Goal: Transaction & Acquisition: Purchase product/service

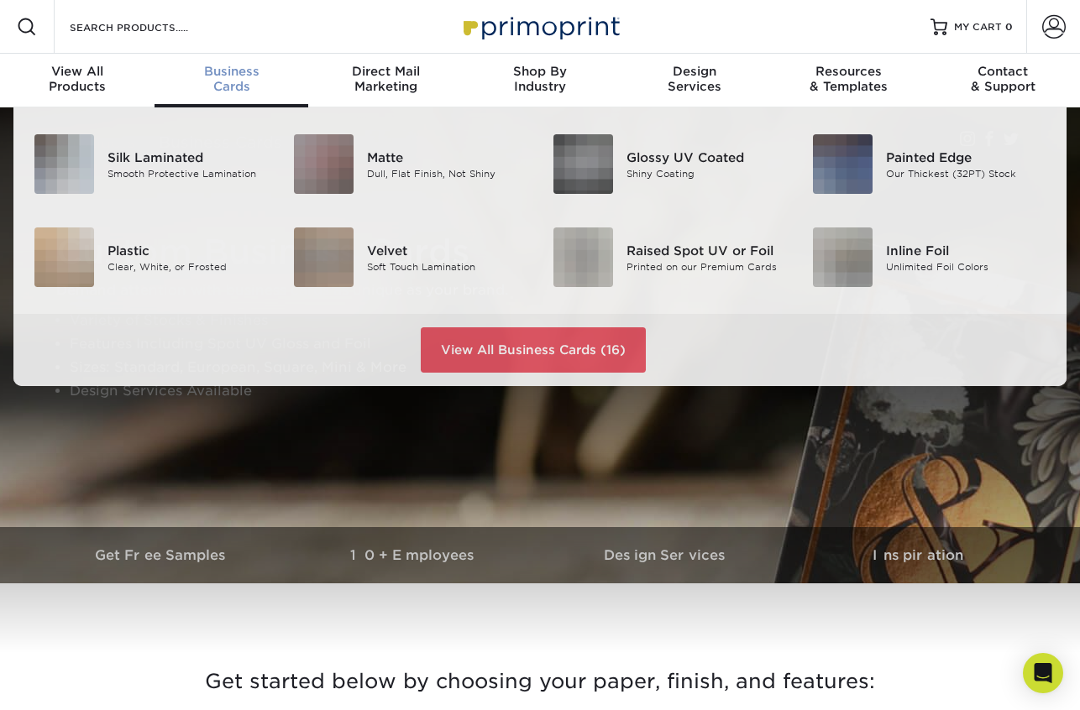
click at [218, 71] on span "Business" at bounding box center [231, 71] width 154 height 15
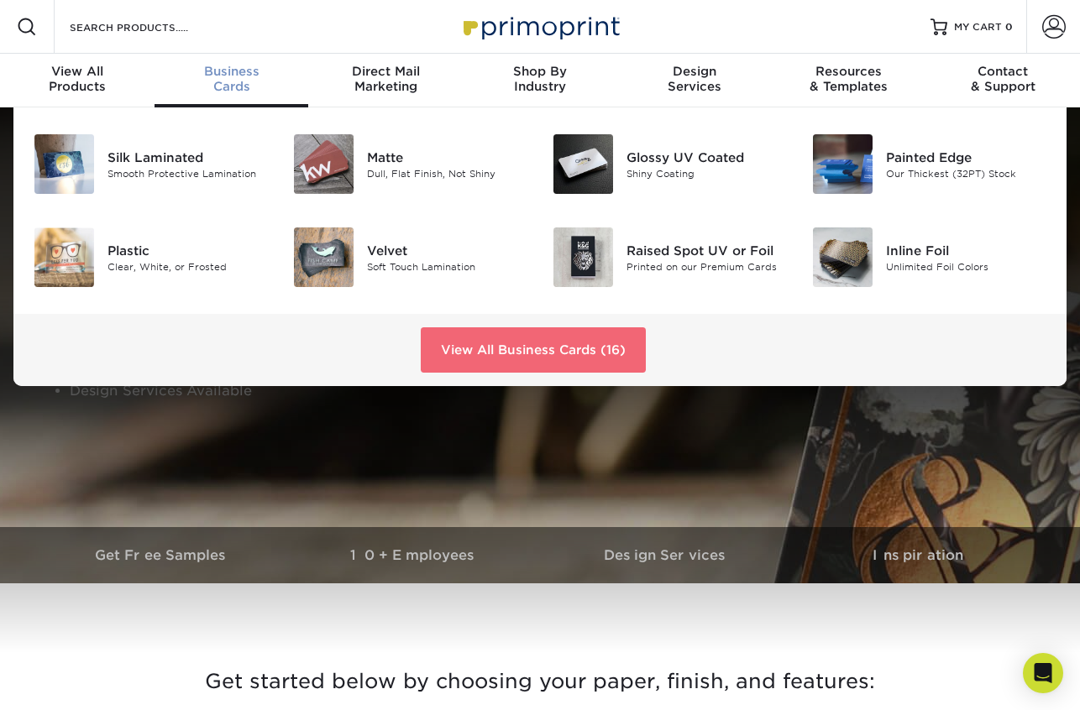
click at [578, 342] on link "View All Business Cards (16)" at bounding box center [533, 349] width 225 height 45
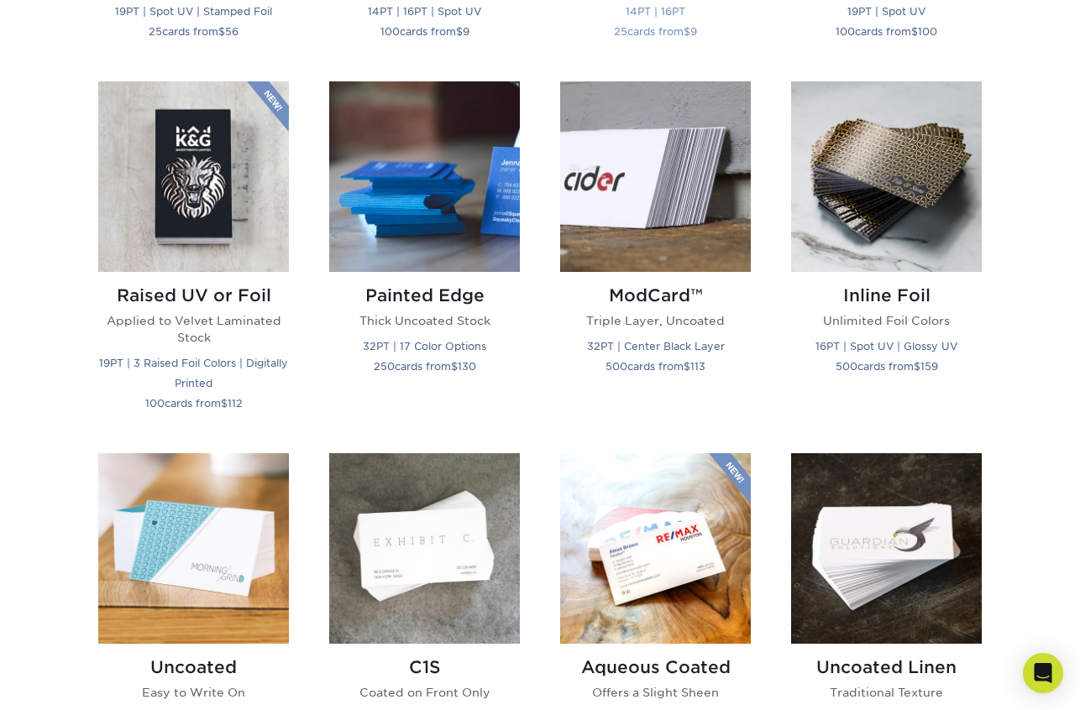
scroll to position [1104, 0]
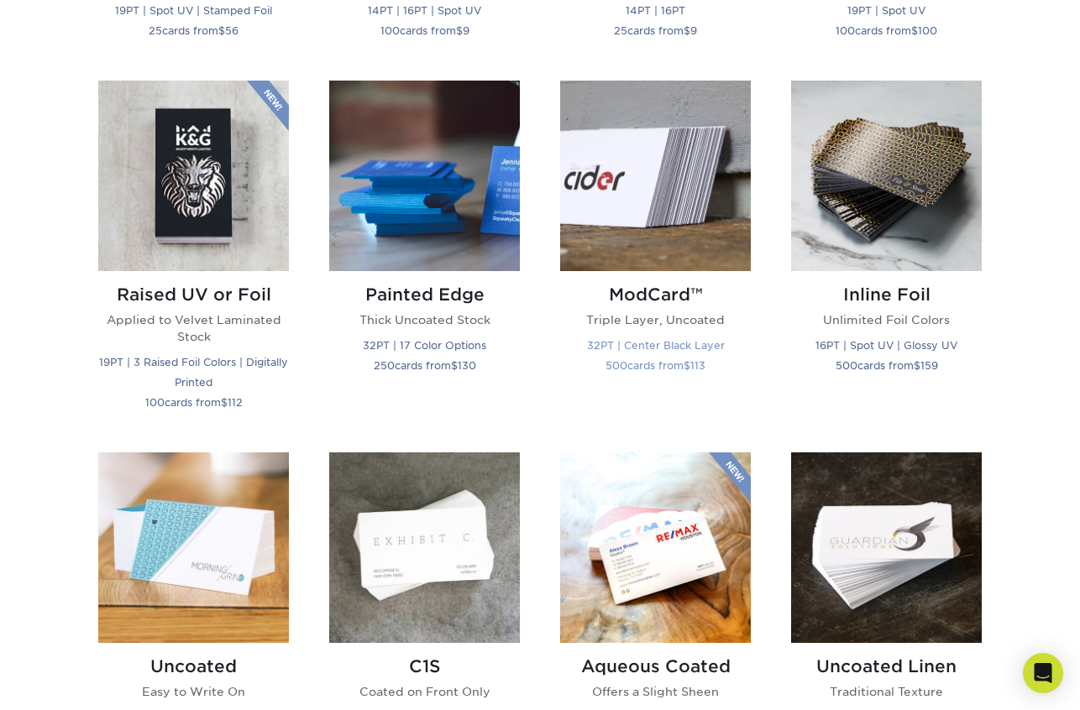
click at [636, 290] on h2 "ModCard™" at bounding box center [655, 295] width 191 height 20
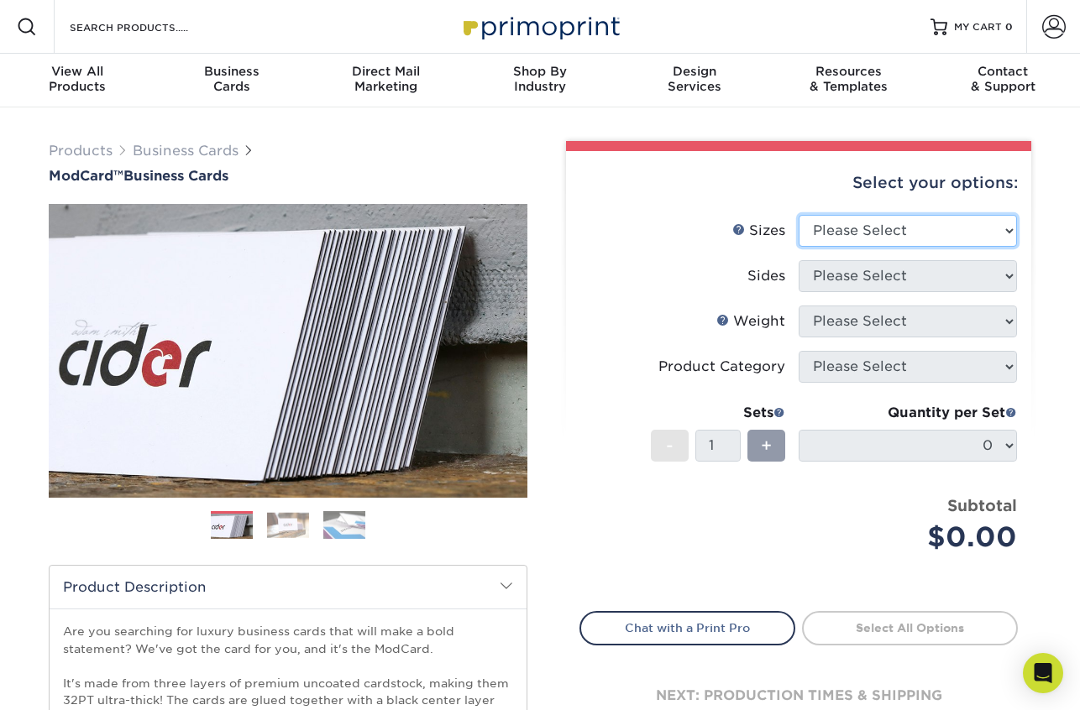
click at [863, 239] on select "Please Select 1.5" x 3.5" - Mini 1.75" x 3.5" - Mini 2" x 2" - Square 2" x 3" -…" at bounding box center [907, 231] width 218 height 32
select select "2.00x3.50"
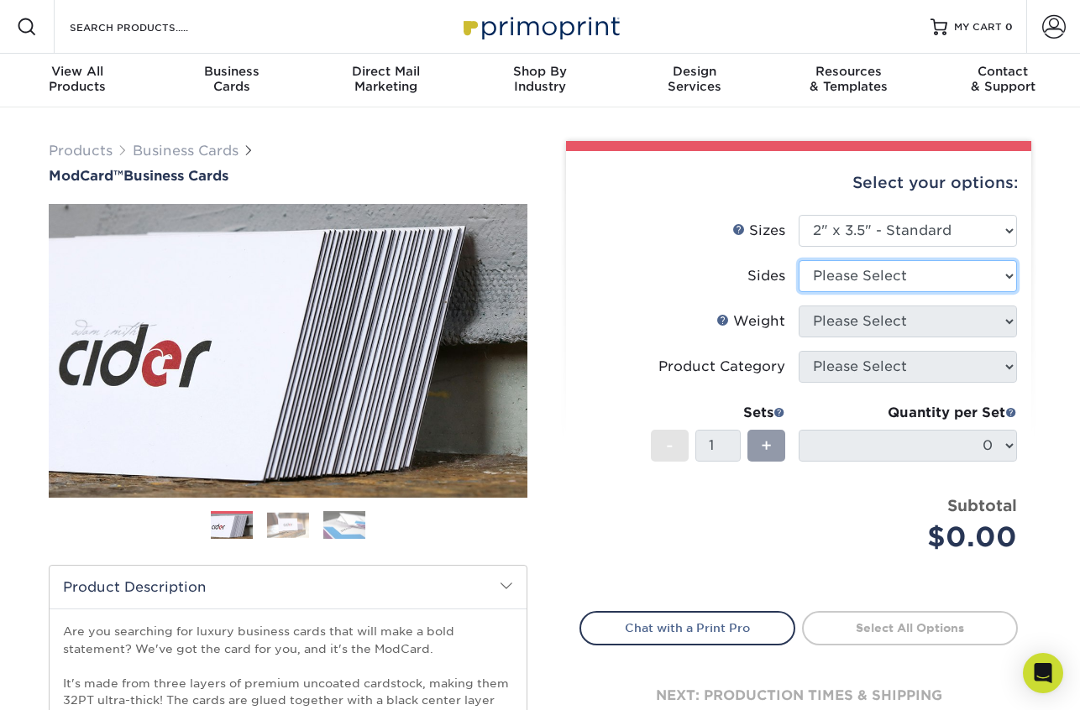
click at [872, 279] on select "Please Select Print Both Sides Print Front Only" at bounding box center [907, 276] width 218 height 32
select select "13abbda7-1d64-4f25-8bb2-c179b224825d"
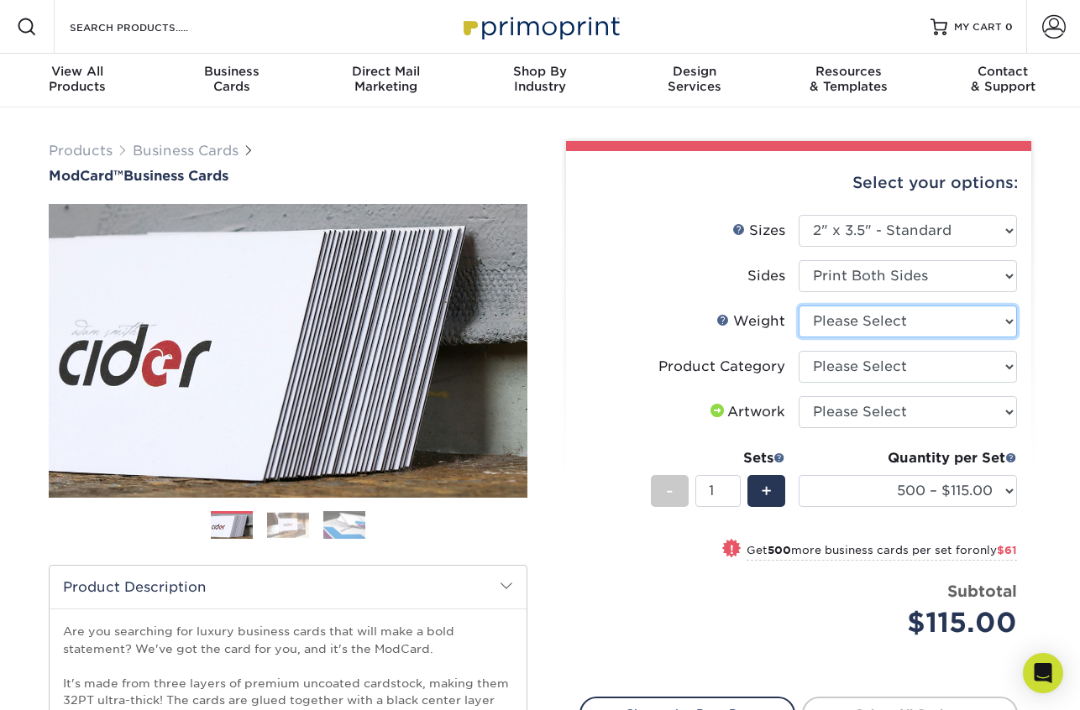
click at [875, 326] on select "Please Select 32PTUCBLK" at bounding box center [907, 322] width 218 height 32
select select "32PTUCBLK"
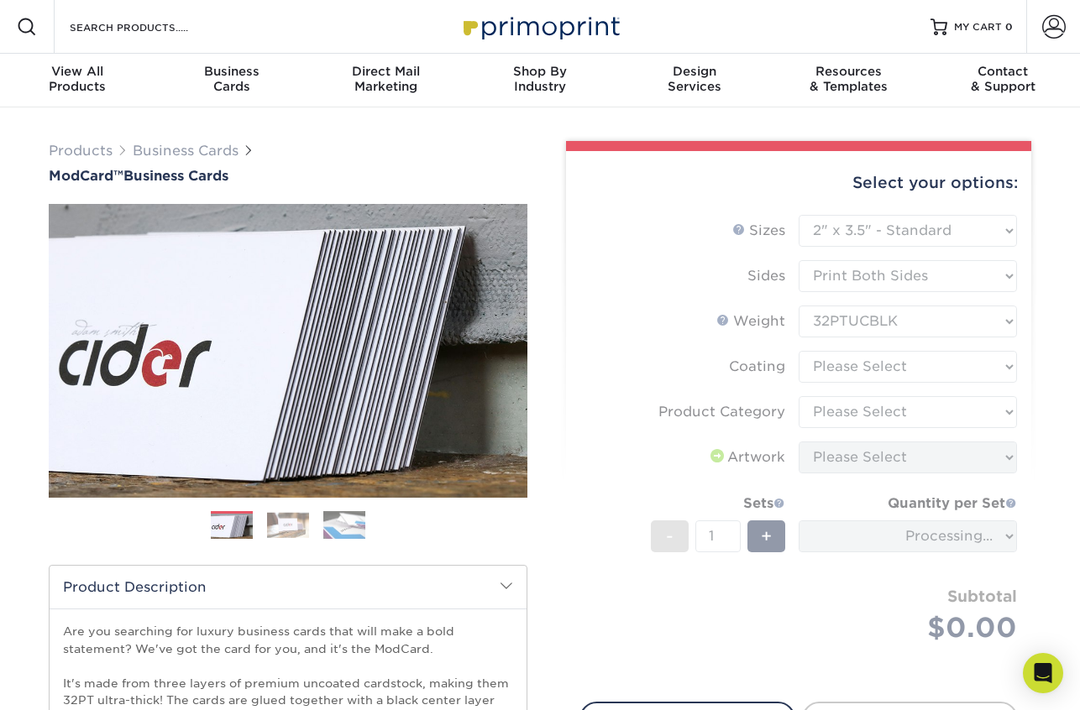
click at [877, 373] on form "Sizes Help Sizes Please Select 1.5" x 3.5" - Mini 1.75" x 3.5" - Mini 2" x 2" -…" at bounding box center [798, 449] width 438 height 468
click at [876, 368] on form "Sizes Help Sizes Please Select 1.5" x 3.5" - Mini 1.75" x 3.5" - Mini 2" x 2" -…" at bounding box center [798, 449] width 438 height 468
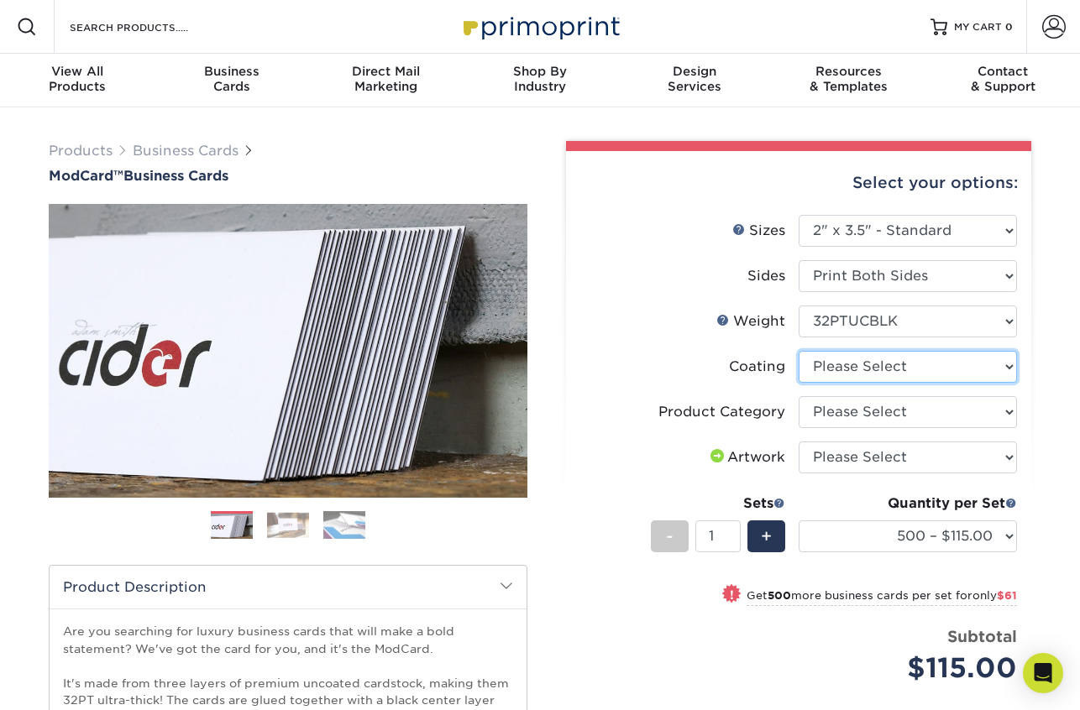
click at [880, 369] on select at bounding box center [907, 367] width 218 height 32
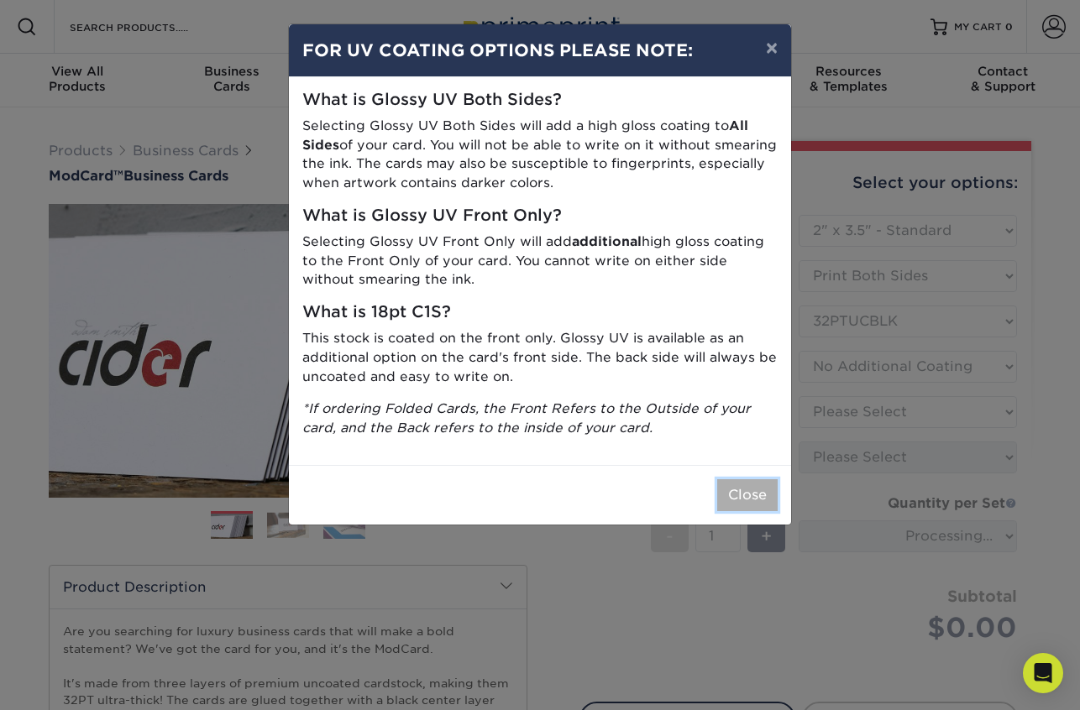
click at [754, 484] on button "Close" at bounding box center [747, 495] width 60 height 32
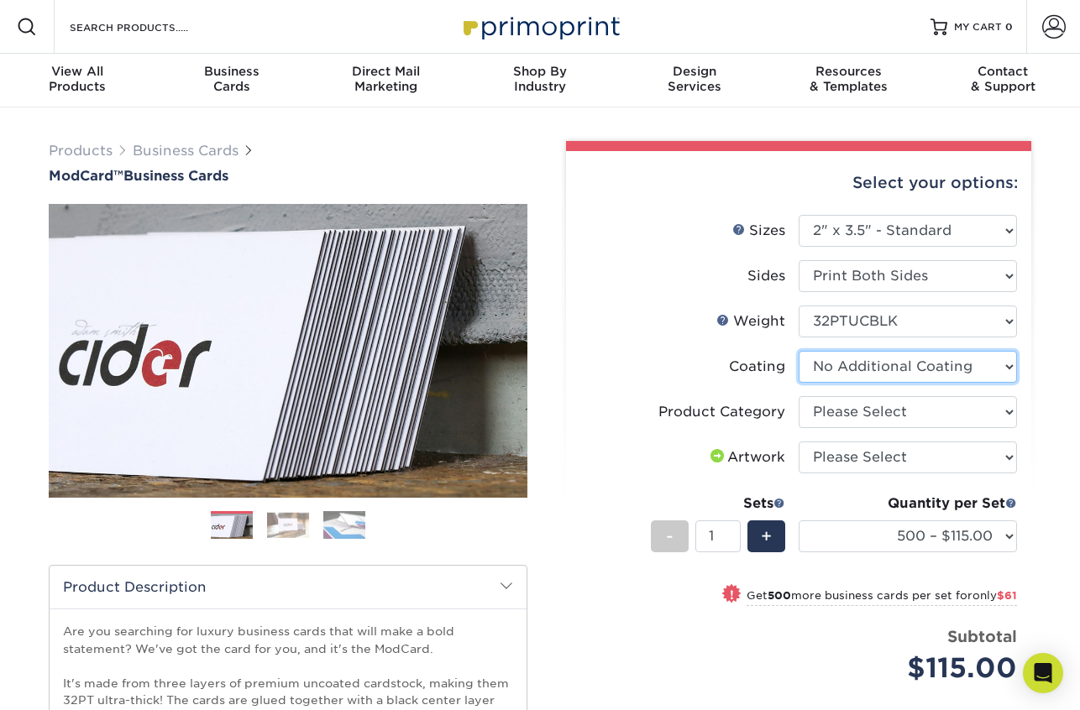
click at [895, 371] on select at bounding box center [907, 367] width 218 height 32
select select "-1"
select select
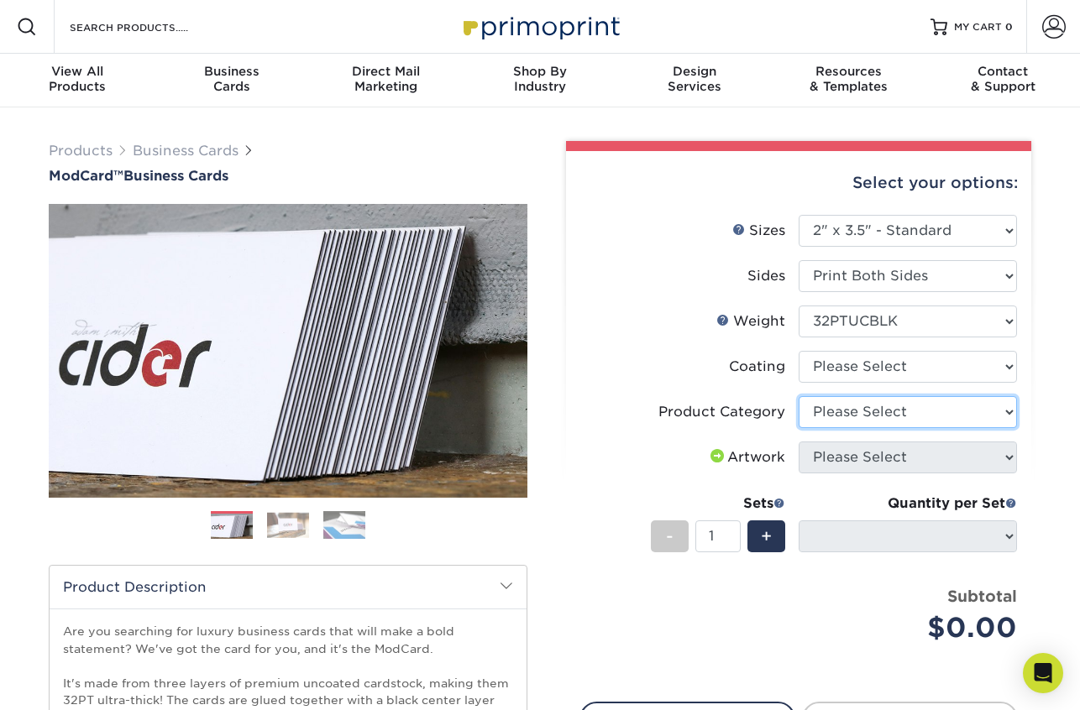
click at [883, 417] on select "Please Select Business Cards" at bounding box center [907, 412] width 218 height 32
select select "3b5148f1-0588-4f88-a218-97bcfdce65c1"
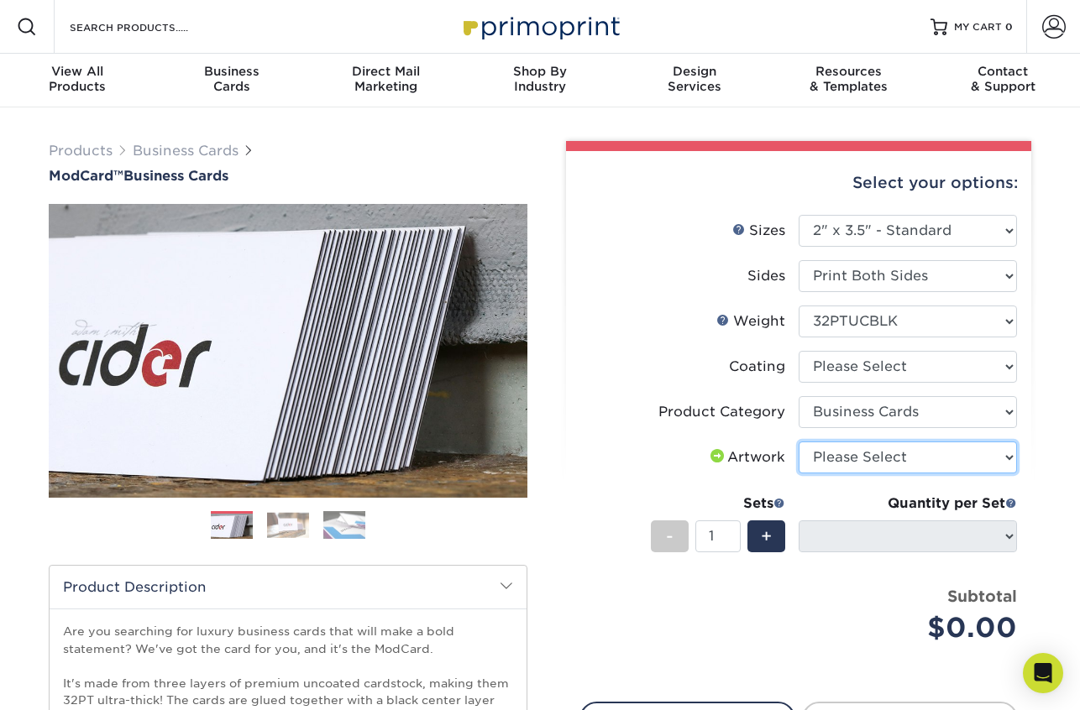
click at [890, 462] on select "Please Select I will upload files I need a design - $100" at bounding box center [907, 458] width 218 height 32
select select "upload"
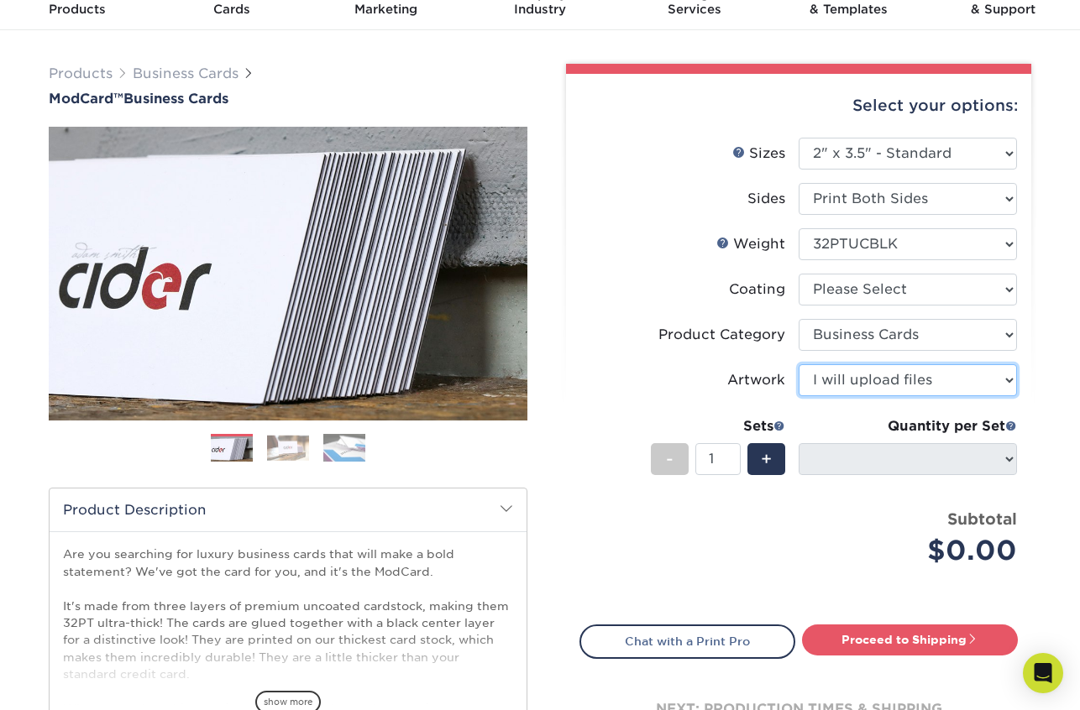
scroll to position [73, 0]
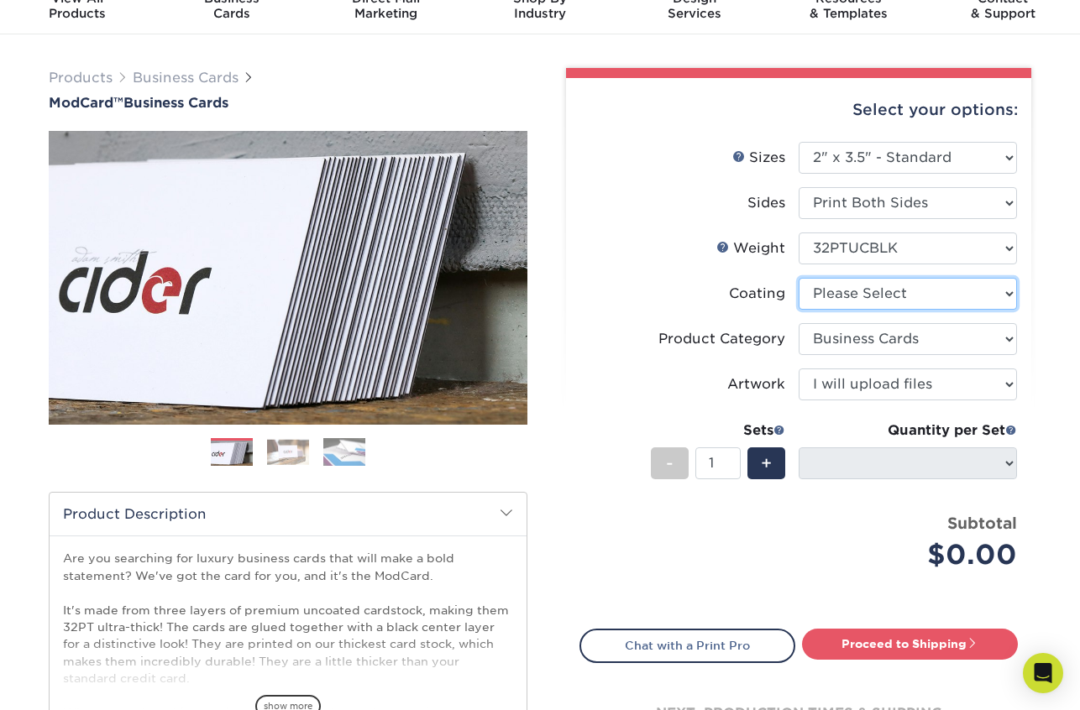
click at [919, 306] on select at bounding box center [907, 294] width 218 height 32
select select "3e7618de-abca-4bda-9f97-8b9129e913d8"
select select "-1"
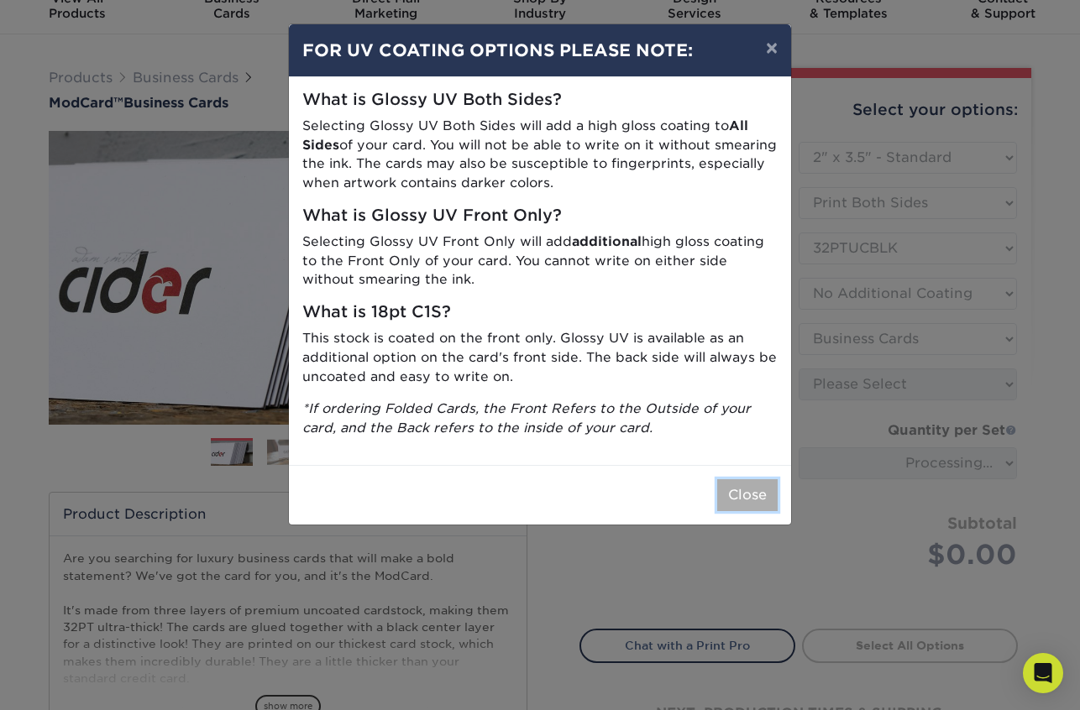
click at [756, 491] on button "Close" at bounding box center [747, 495] width 60 height 32
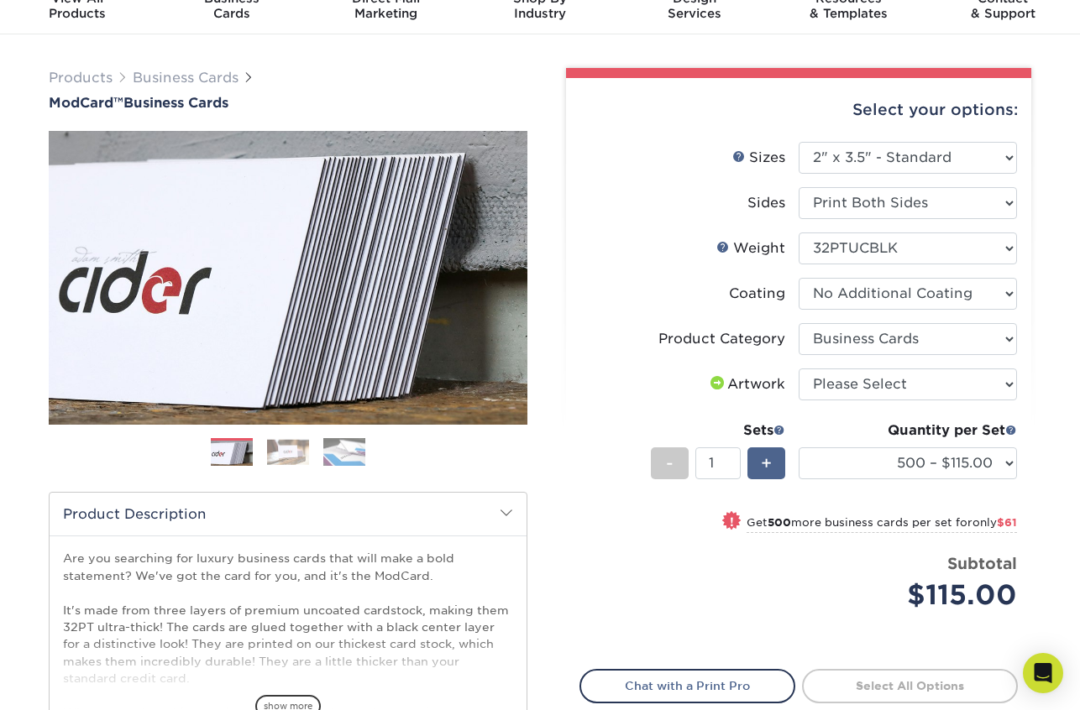
click at [777, 461] on div "+" at bounding box center [766, 464] width 38 height 32
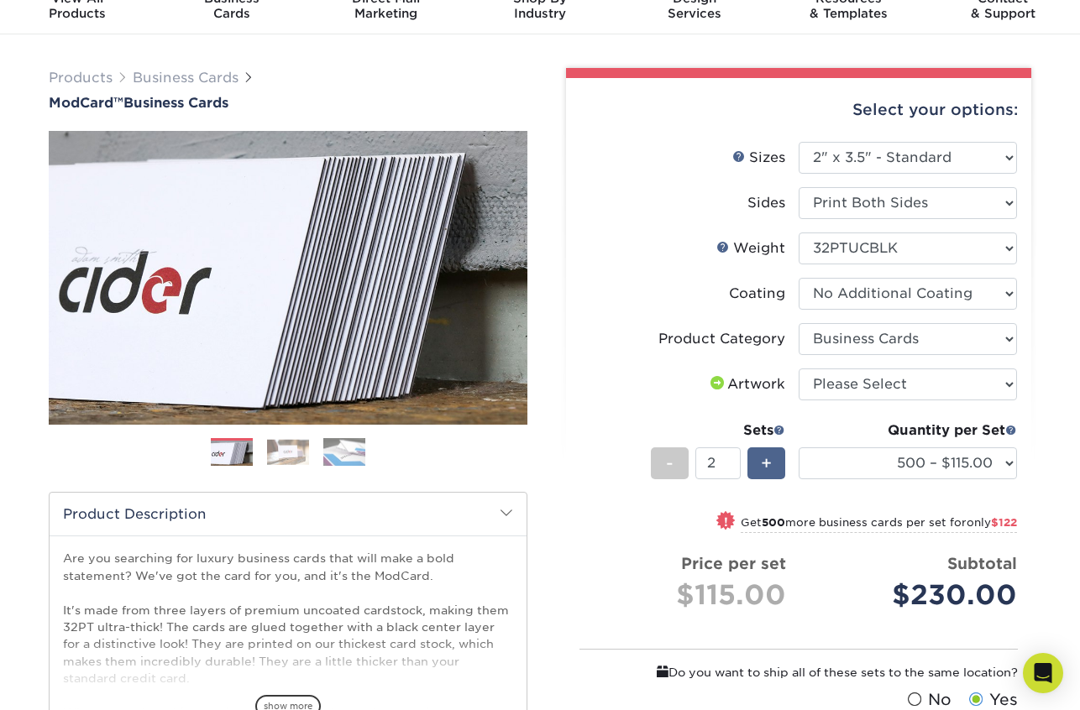
click at [777, 462] on div "+" at bounding box center [766, 464] width 38 height 32
click at [844, 468] on select "500 – $115.00 1000 – $176.00" at bounding box center [907, 464] width 218 height 32
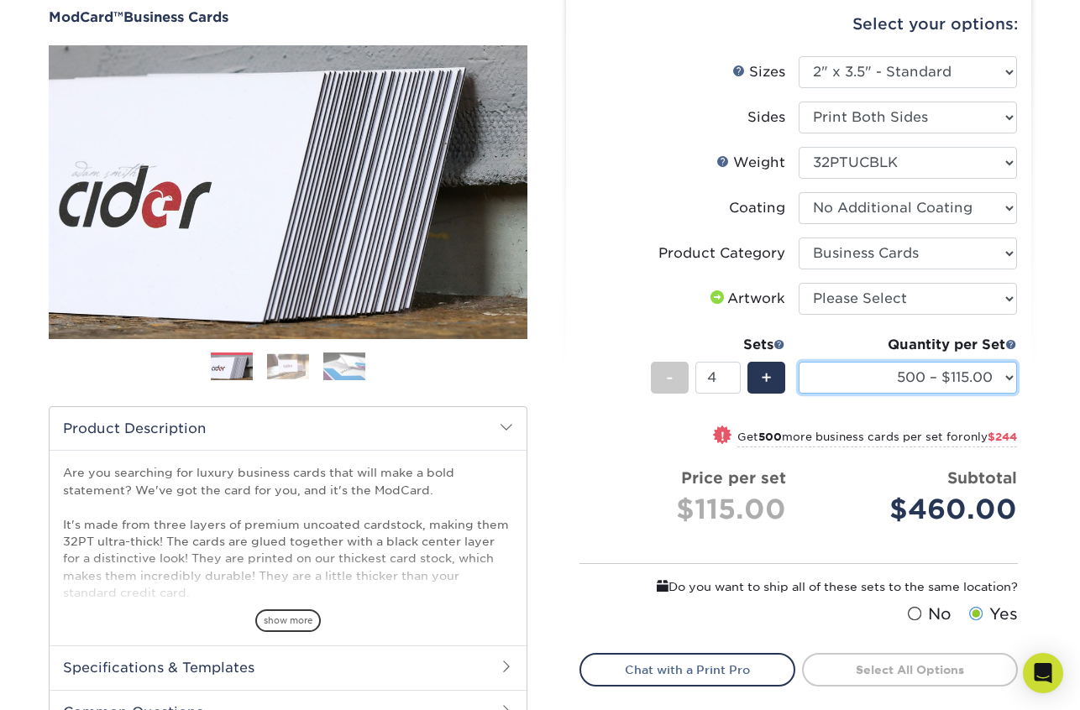
scroll to position [162, 0]
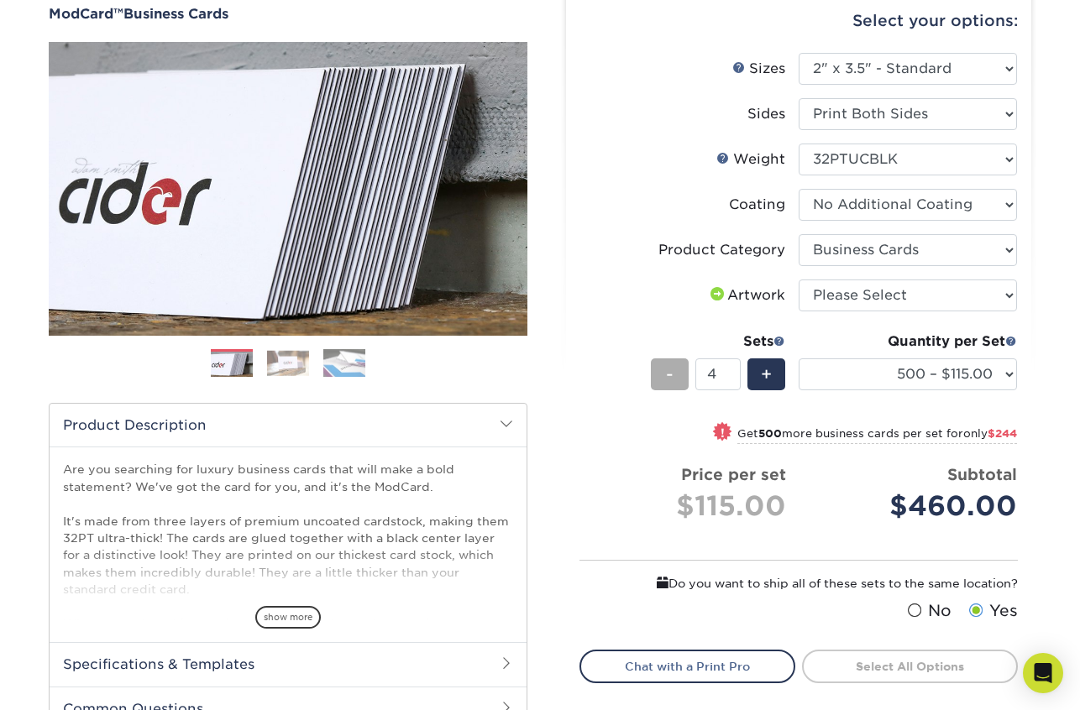
click at [678, 373] on div "-" at bounding box center [670, 375] width 38 height 32
type input "1"
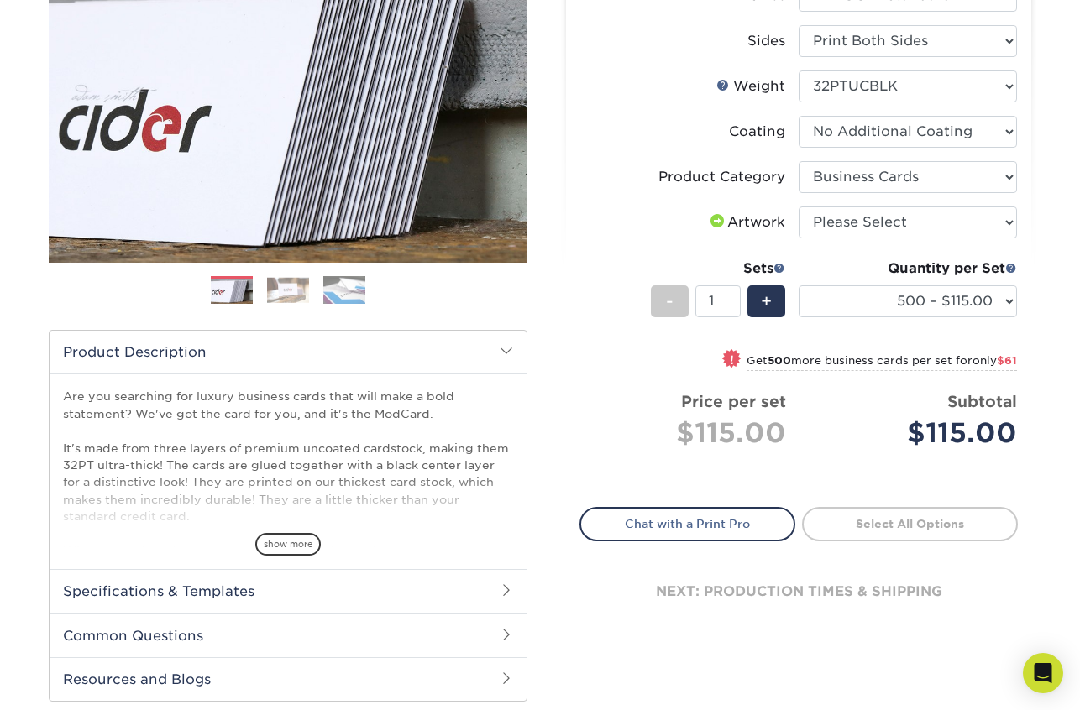
scroll to position [159, 0]
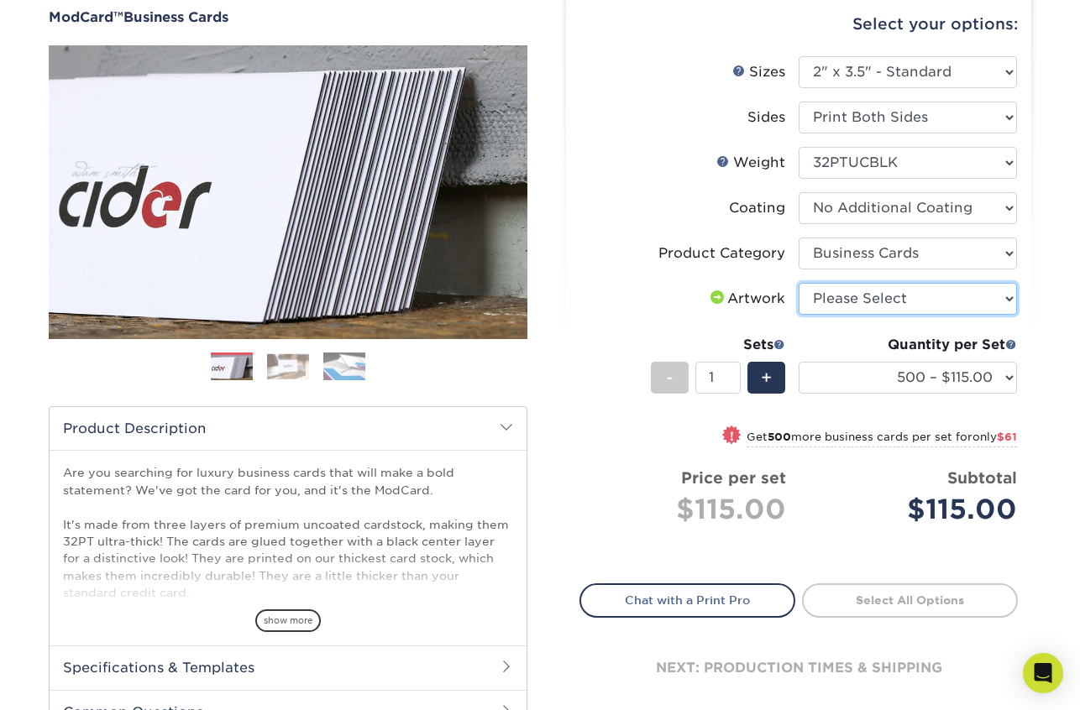
click at [913, 302] on select "Please Select I will upload files I need a design - $100" at bounding box center [907, 299] width 218 height 32
select select "upload"
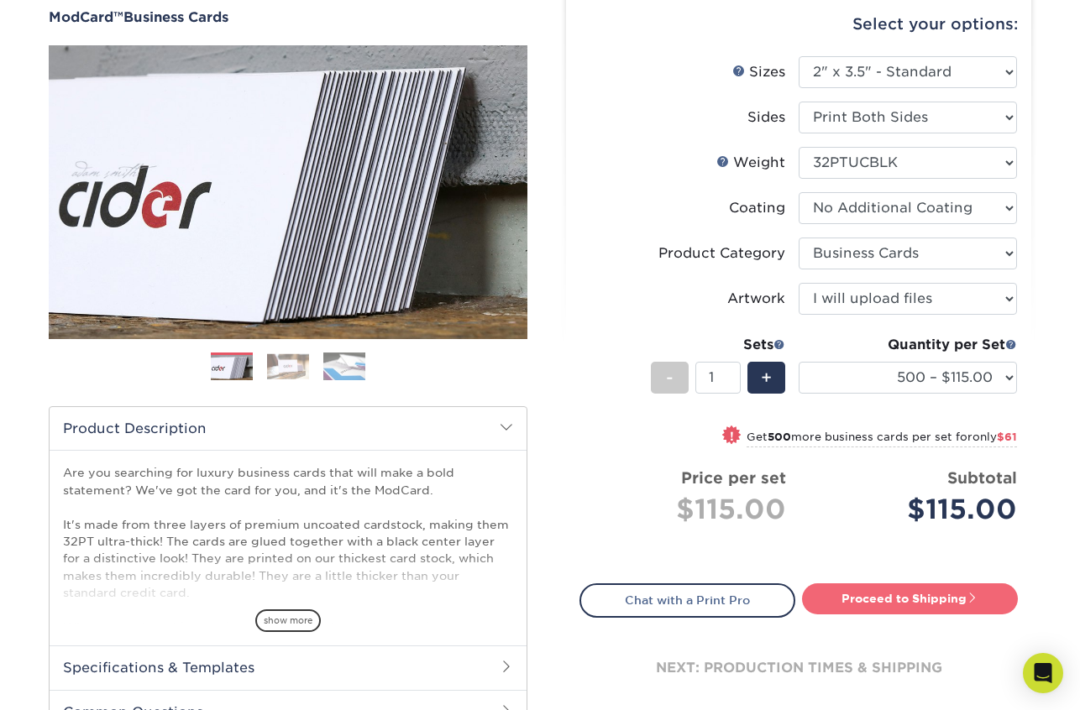
click at [910, 602] on link "Proceed to Shipping" at bounding box center [910, 599] width 216 height 30
type input "Set 1"
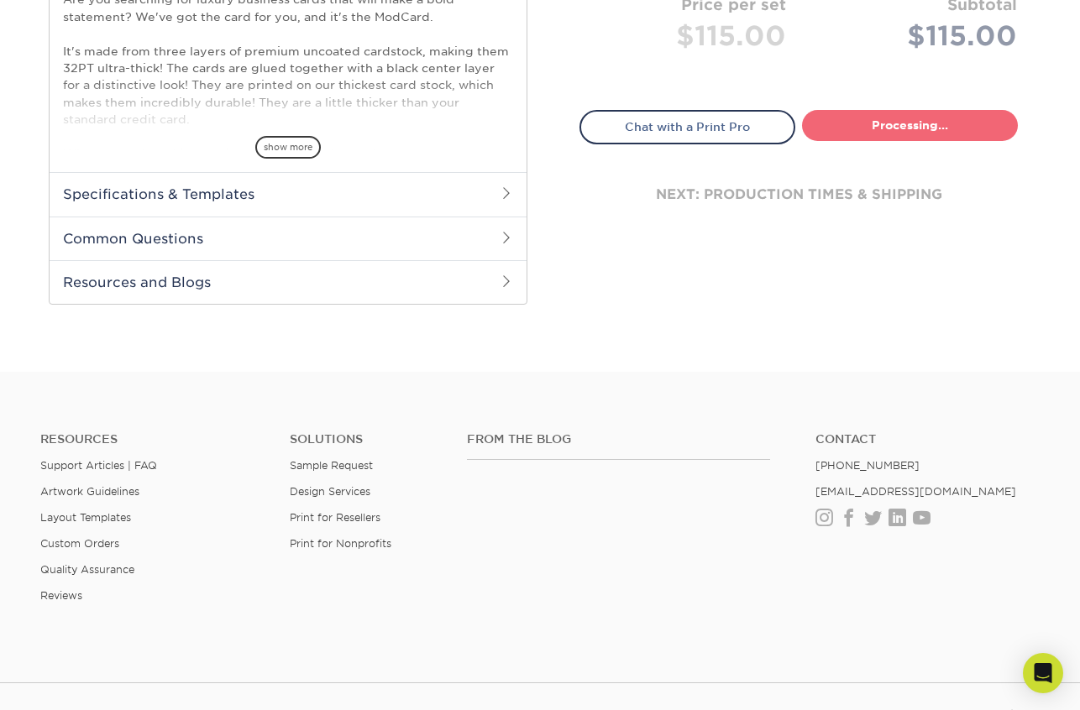
select select "5f593cd4-e965-446d-a983-0d73bfd06503"
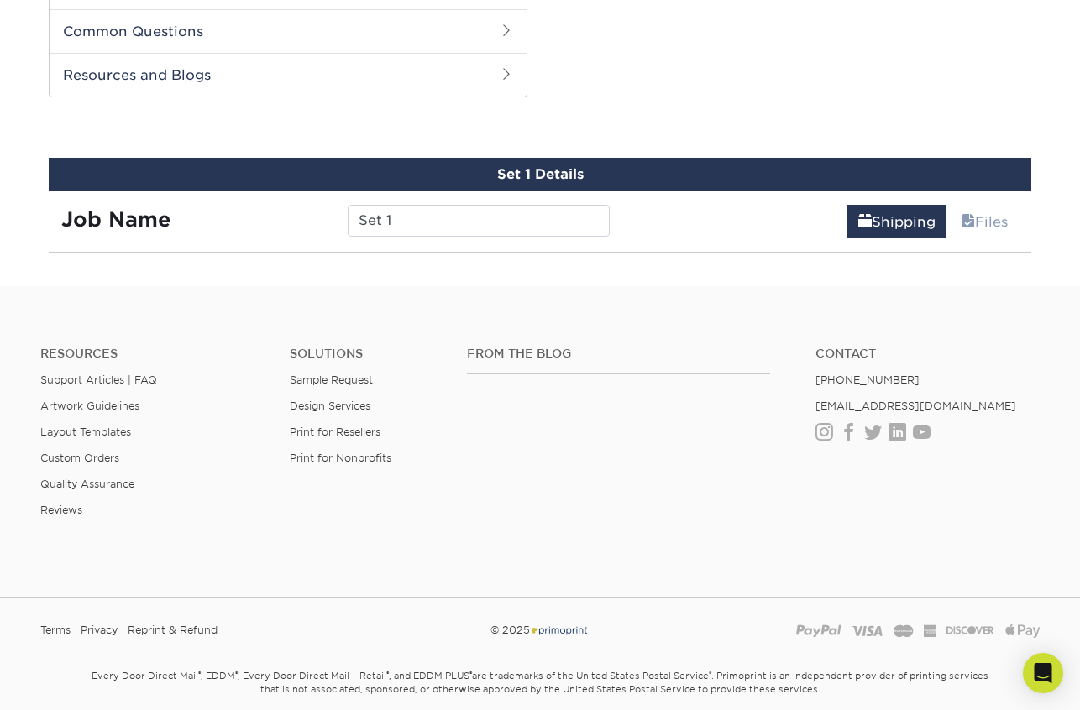
scroll to position [854, 0]
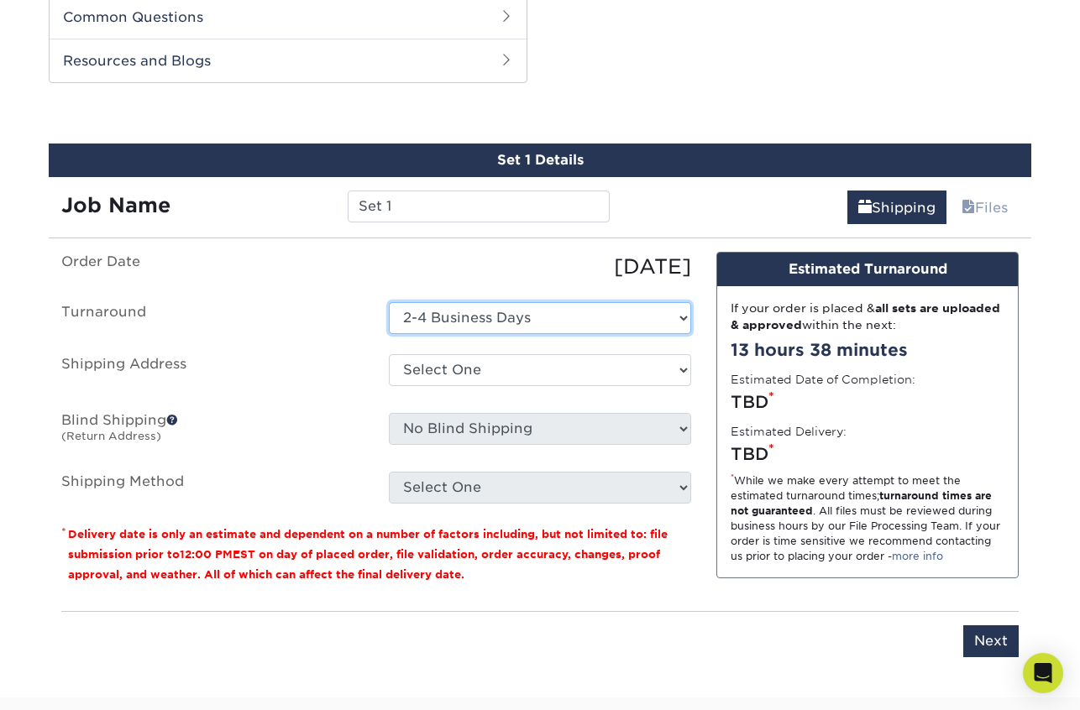
click at [631, 319] on select "Select One 2-4 Business Days" at bounding box center [540, 318] width 302 height 32
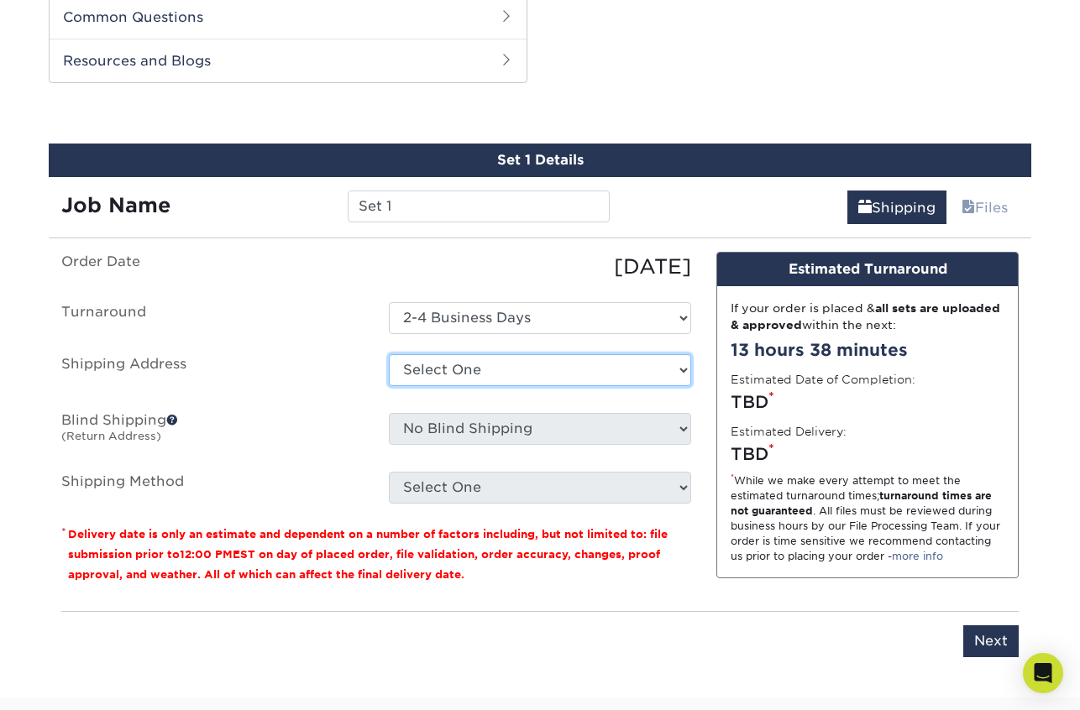
click at [626, 358] on select "Select One + Add New Address - Login" at bounding box center [540, 370] width 302 height 32
select select "newaddress"
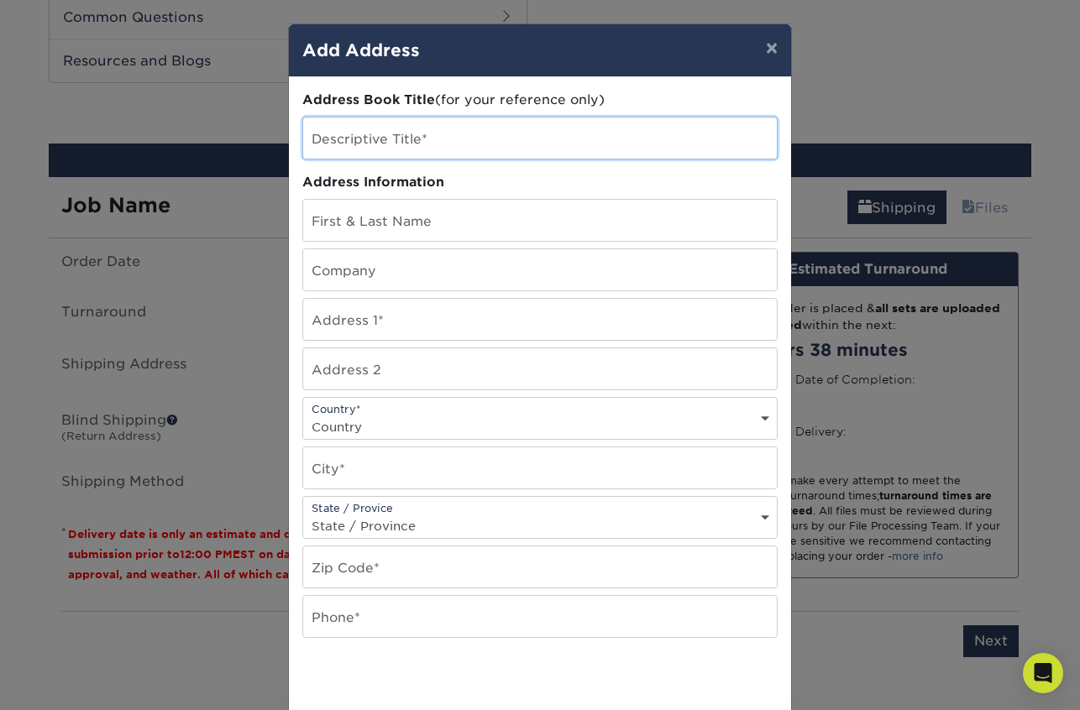
click at [497, 143] on input "text" at bounding box center [540, 138] width 474 height 41
type input "[PERSON_NAME] Cards"
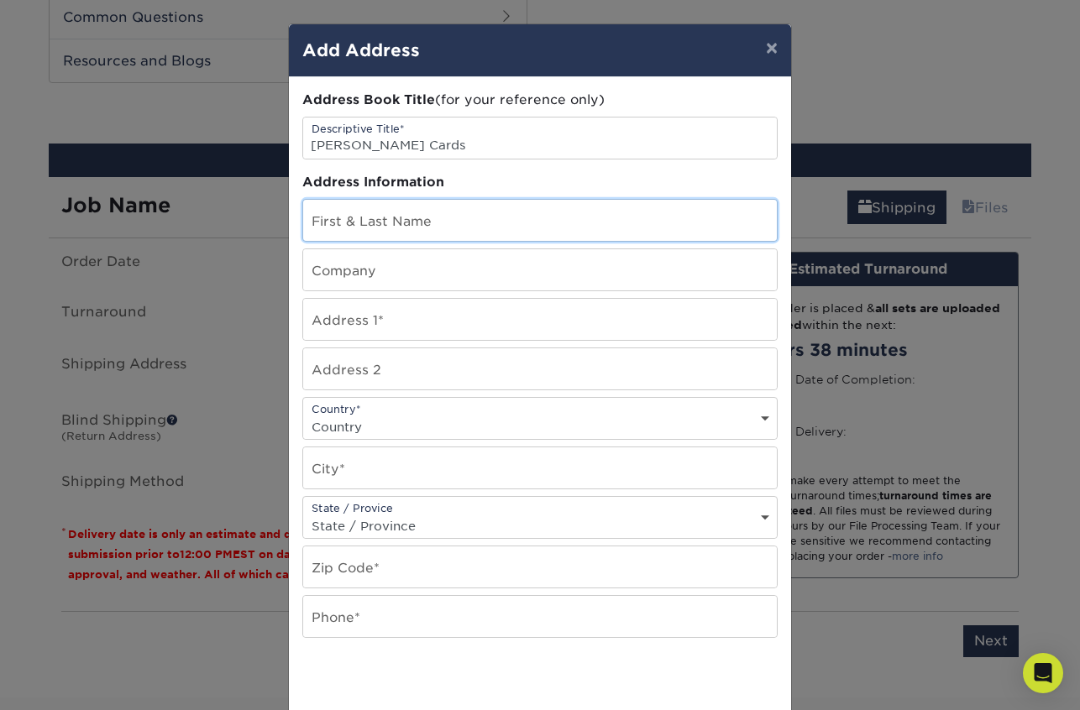
click at [460, 212] on input "text" at bounding box center [540, 220] width 474 height 41
type input "Tatum Hill"
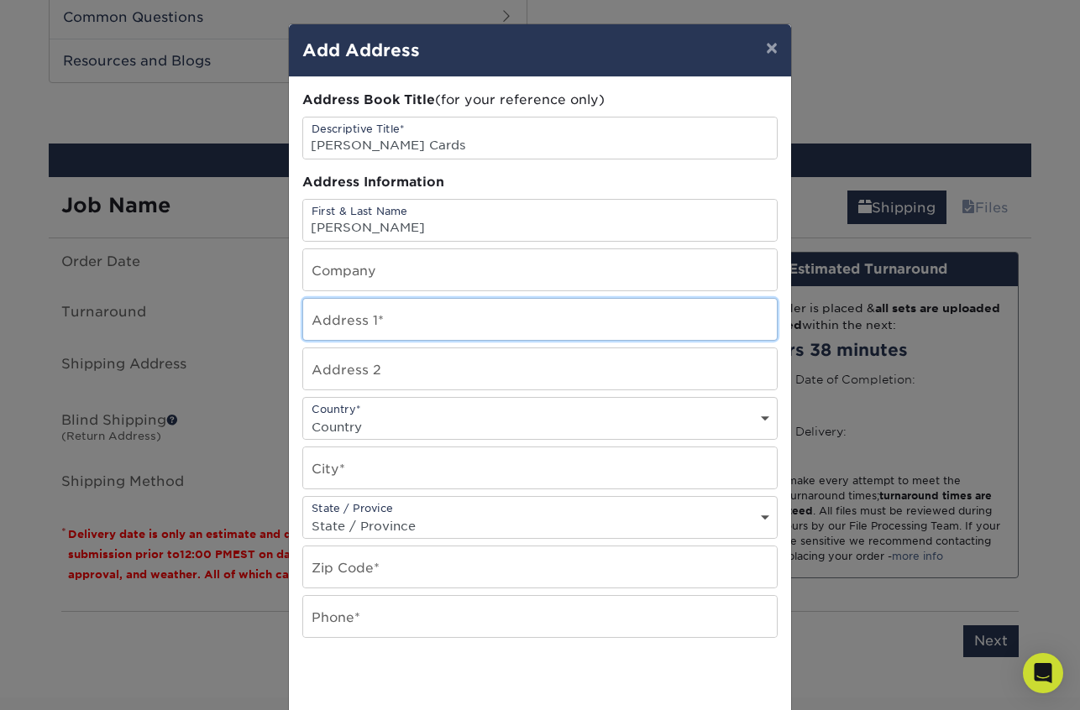
type input "708 W INDIGO DR"
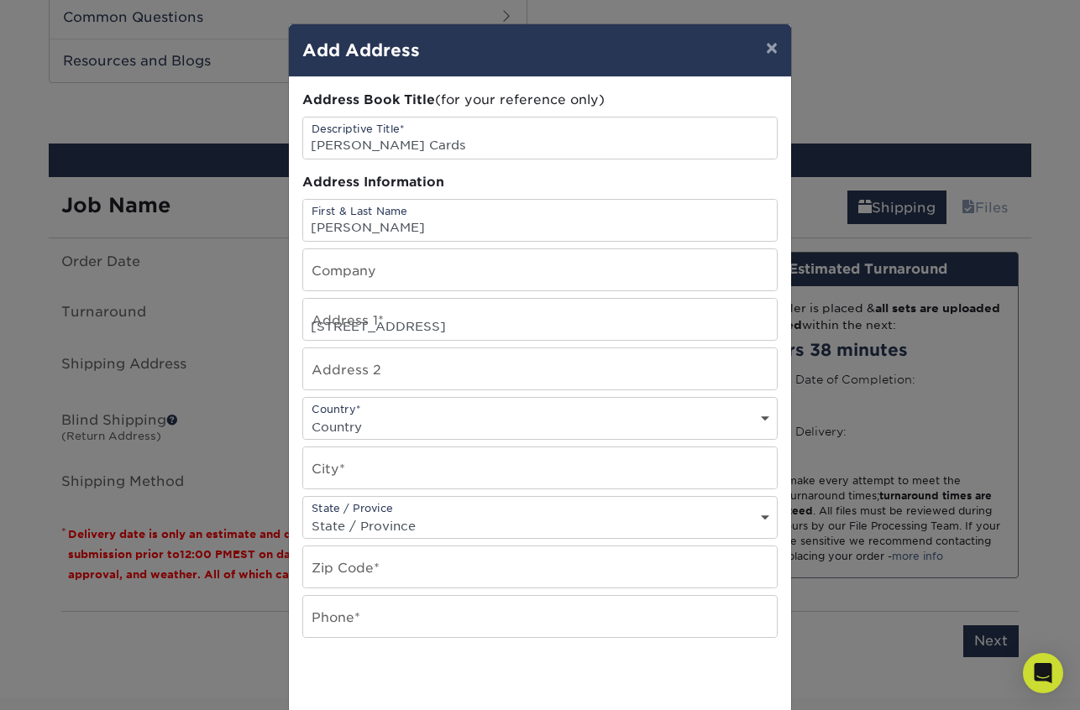
select select "US"
type input "Chandler"
select select "AZ"
type input "85248"
type input "4805219954"
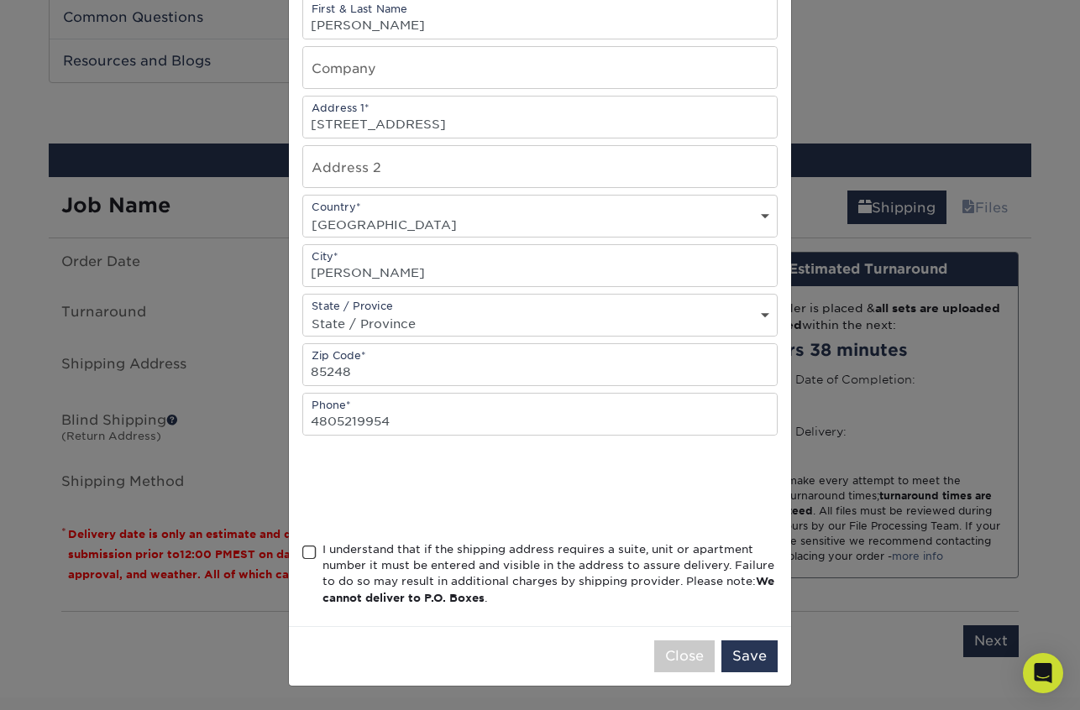
scroll to position [202, 0]
click at [315, 555] on span at bounding box center [309, 554] width 14 height 16
click at [0, 0] on input "I understand that if the shipping address requires a suite, unit or apartment n…" at bounding box center [0, 0] width 0 height 0
click at [743, 656] on button "Save" at bounding box center [749, 657] width 56 height 32
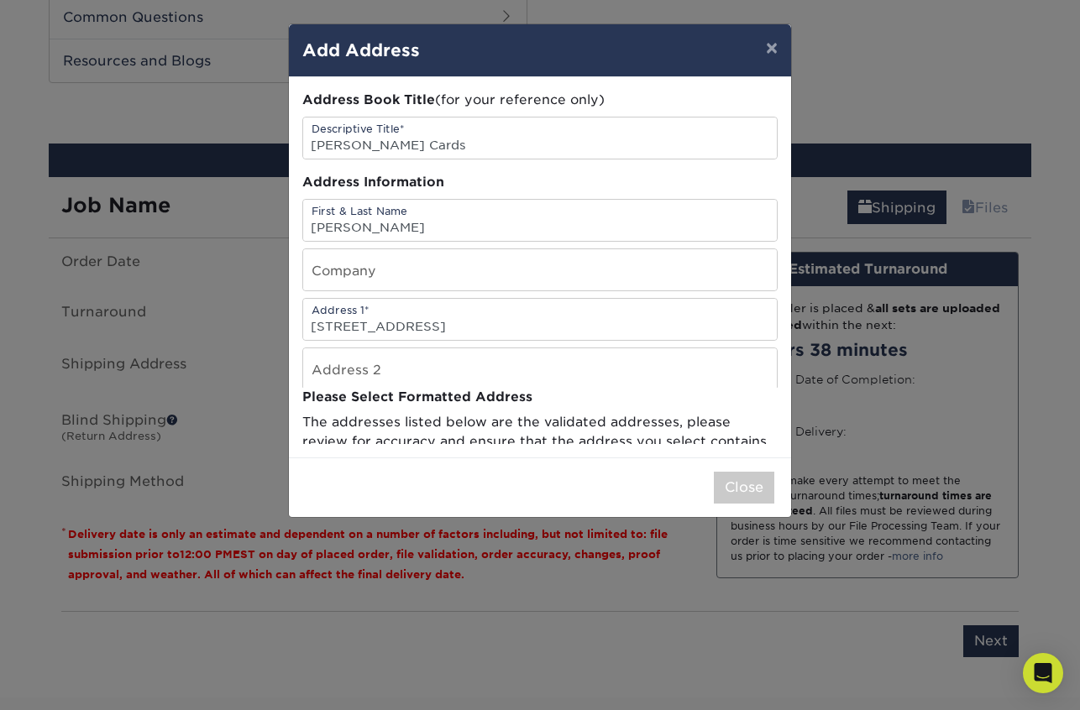
scroll to position [0, 0]
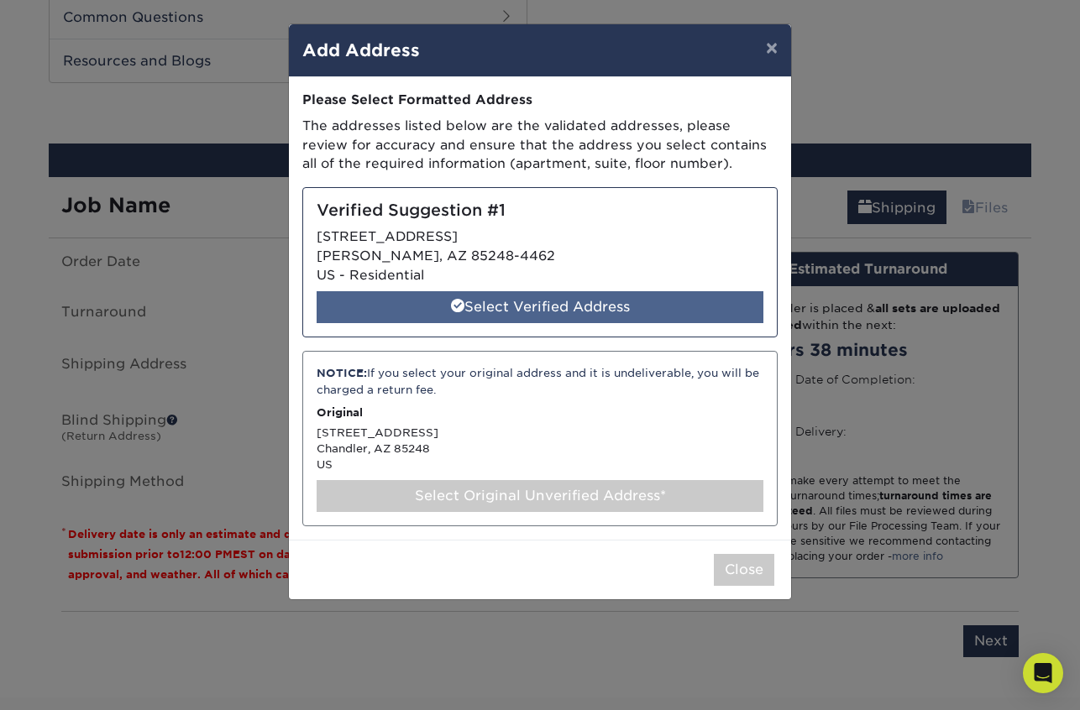
click at [563, 315] on div "Select Verified Address" at bounding box center [540, 307] width 447 height 32
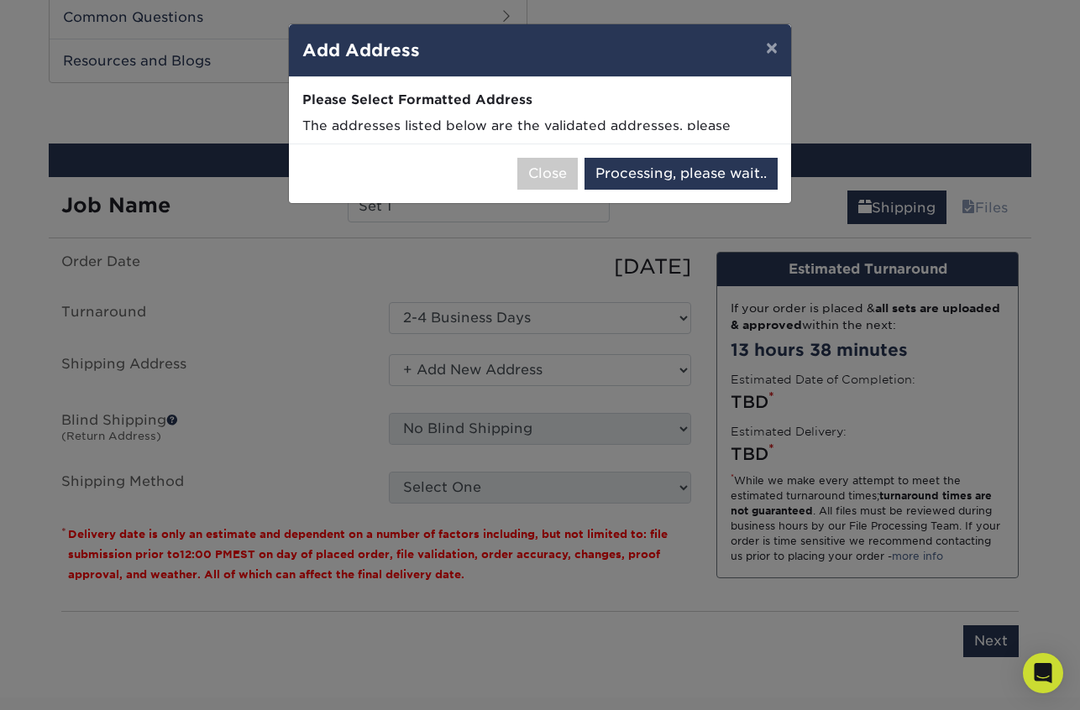
select select "285096"
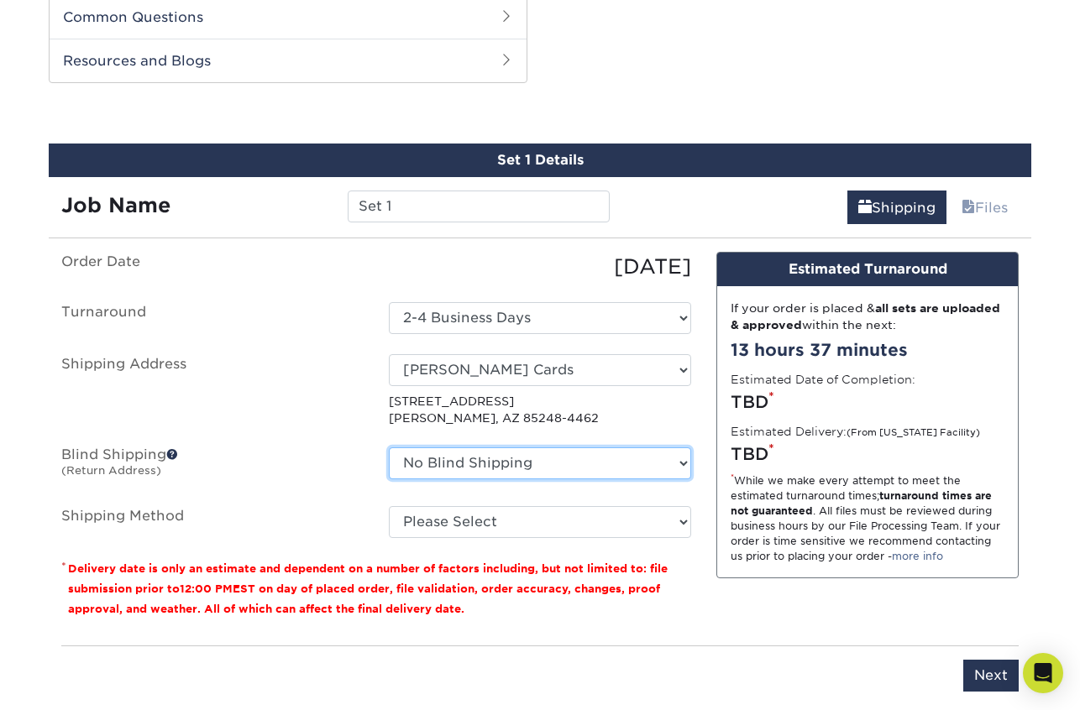
click at [535, 466] on select "No Blind Shipping + Add New Address" at bounding box center [540, 464] width 302 height 32
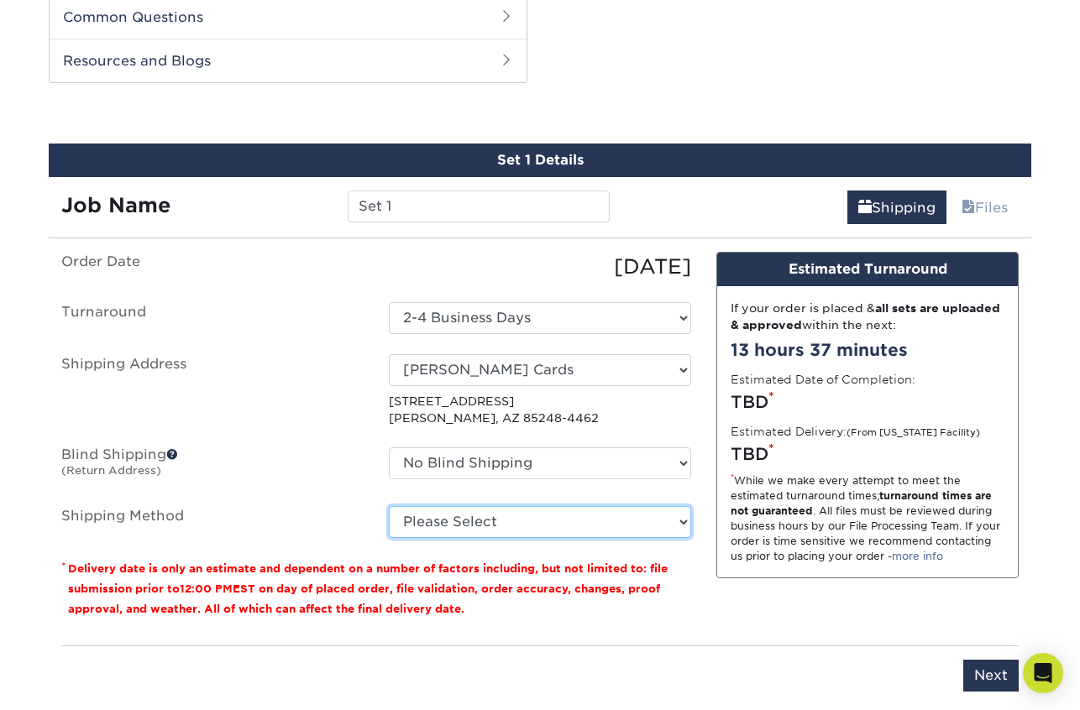
click at [523, 519] on select "Please Select Ground Shipping (+$8.96) 3 Day Shipping Service (+$20.32) 2 Day A…" at bounding box center [540, 522] width 302 height 32
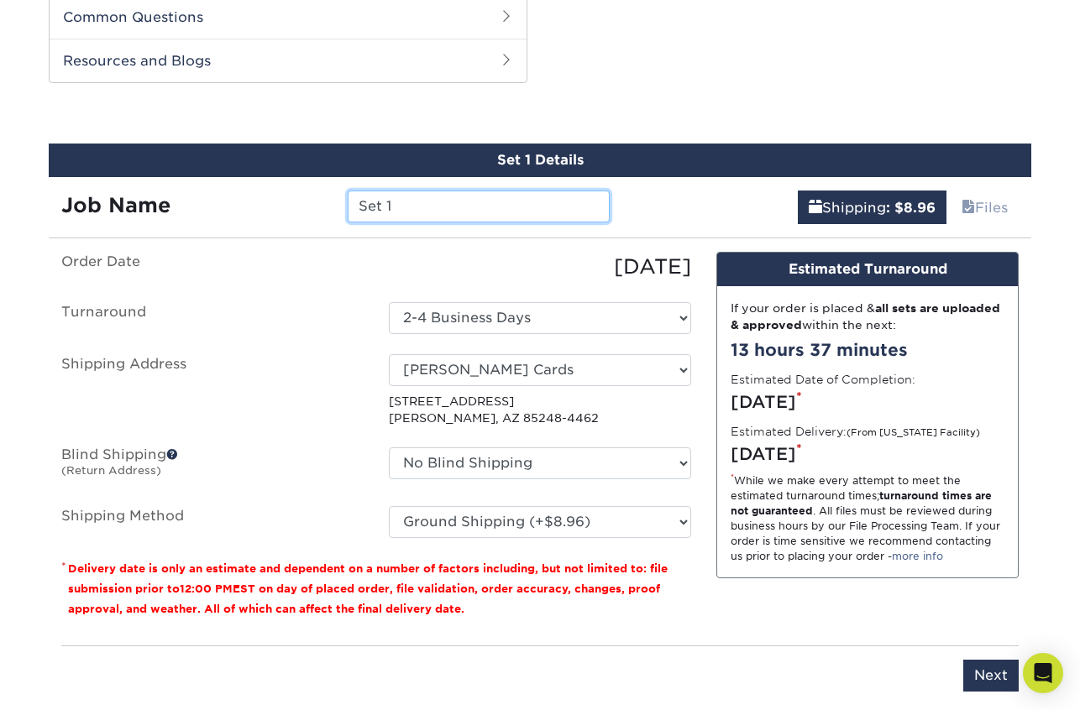
click at [401, 208] on input "Set 1" at bounding box center [478, 207] width 261 height 32
click at [416, 275] on div "[DATE]" at bounding box center [539, 267] width 327 height 30
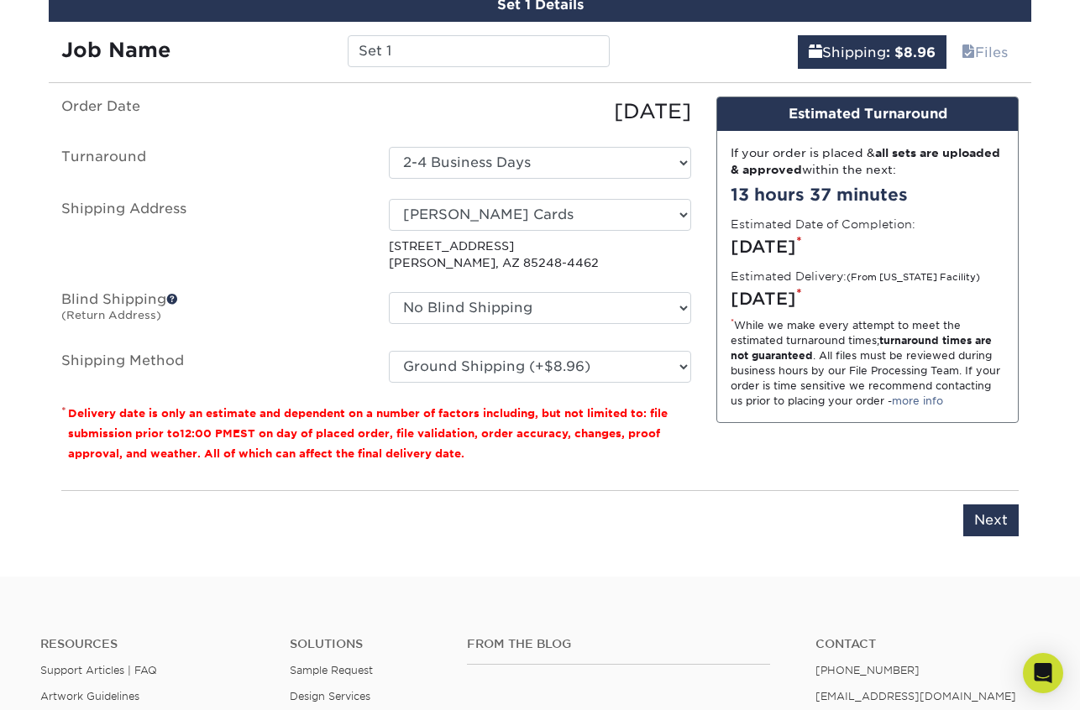
scroll to position [989, 0]
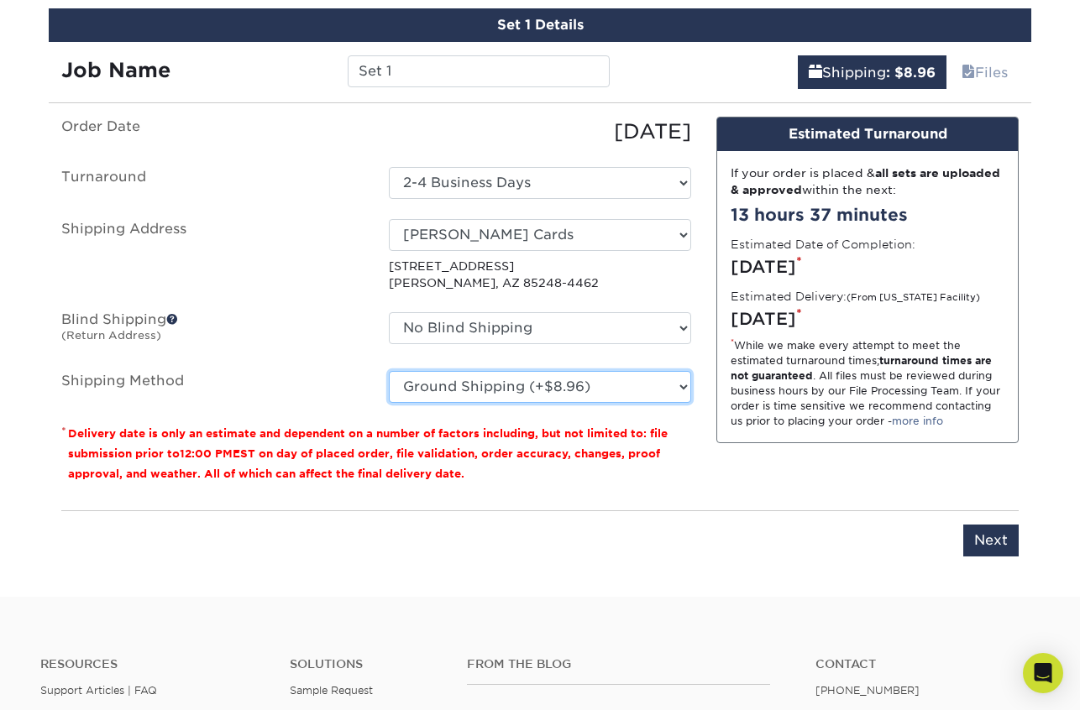
click at [466, 389] on select "Please Select Ground Shipping (+$8.96) 3 Day Shipping Service (+$20.32) 2 Day A…" at bounding box center [540, 387] width 302 height 32
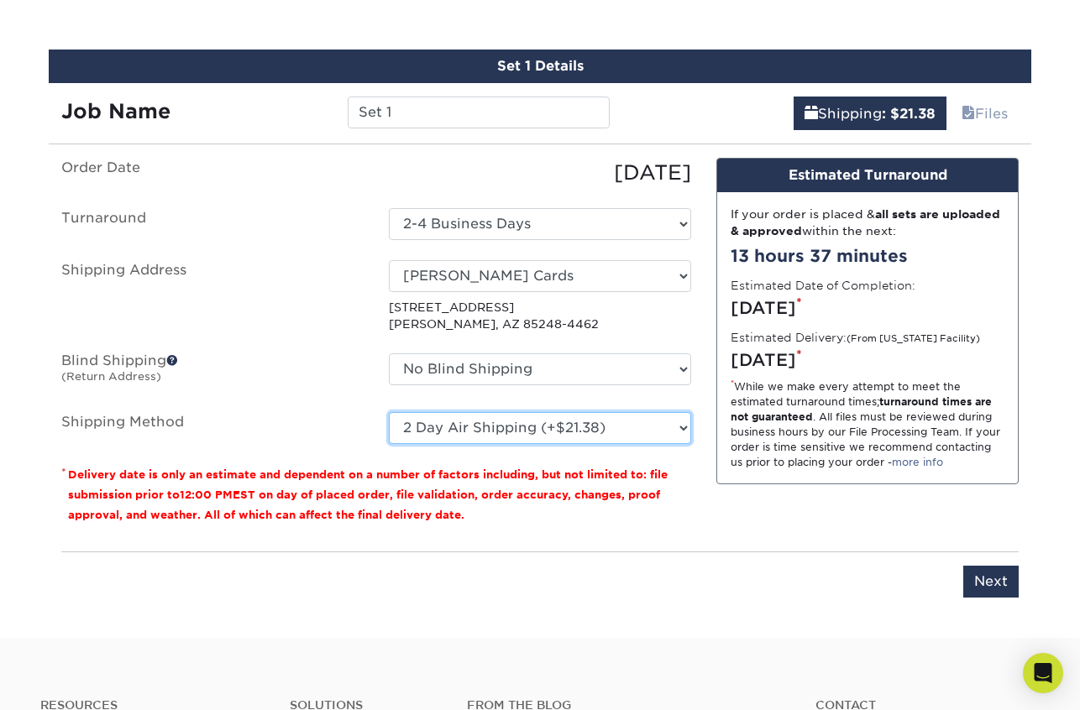
scroll to position [949, 0]
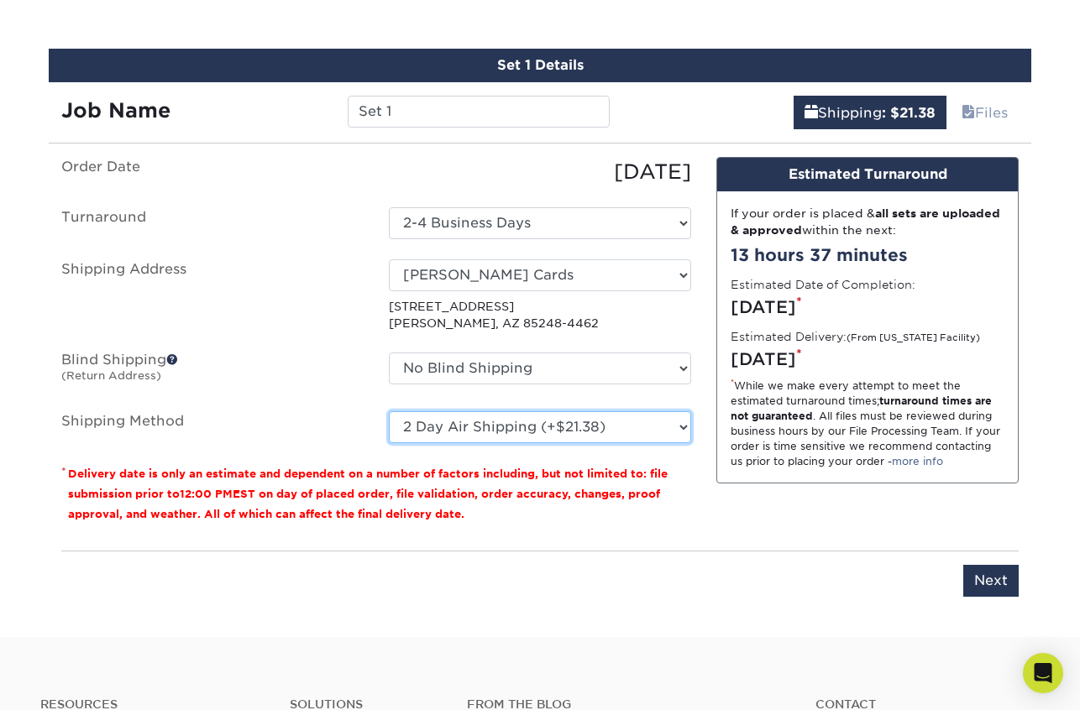
click at [446, 432] on select "Please Select Ground Shipping (+$8.96) 3 Day Shipping Service (+$20.32) 2 Day A…" at bounding box center [540, 427] width 302 height 32
select select "03"
click at [442, 433] on select "Please Select Ground Shipping (+$8.96) 3 Day Shipping Service (+$20.32) 2 Day A…" at bounding box center [540, 427] width 302 height 32
click at [461, 425] on select "Please Select Ground Shipping (+$8.96) 3 Day Shipping Service (+$20.32) 2 Day A…" at bounding box center [540, 427] width 302 height 32
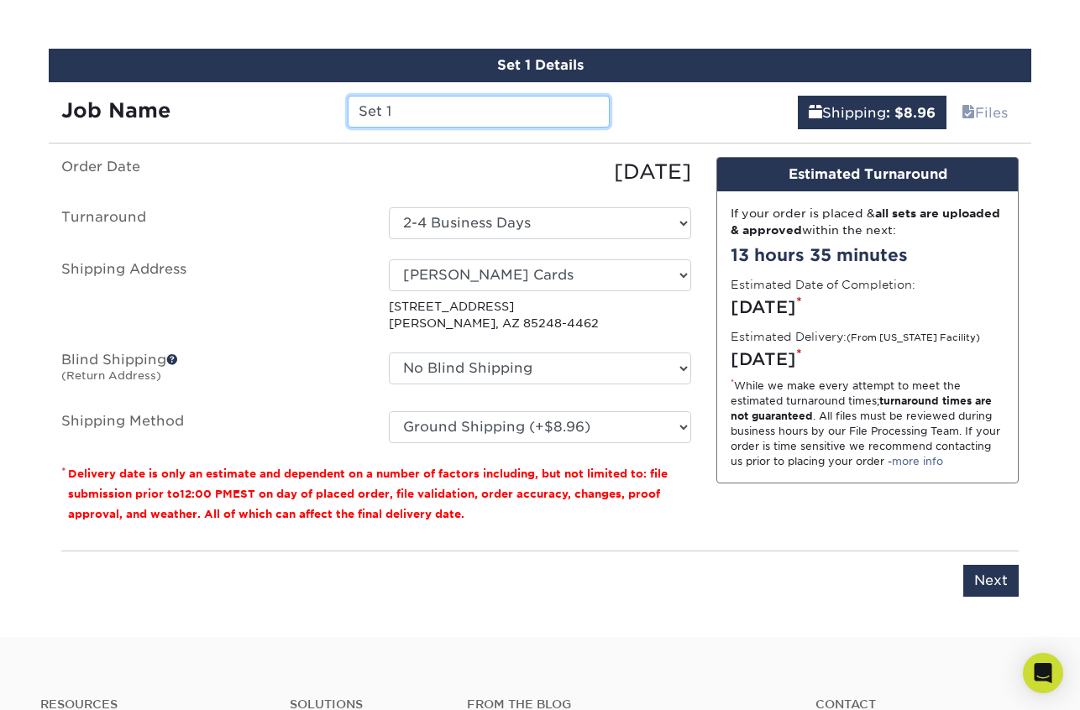
click at [501, 96] on input "Set 1" at bounding box center [478, 112] width 261 height 32
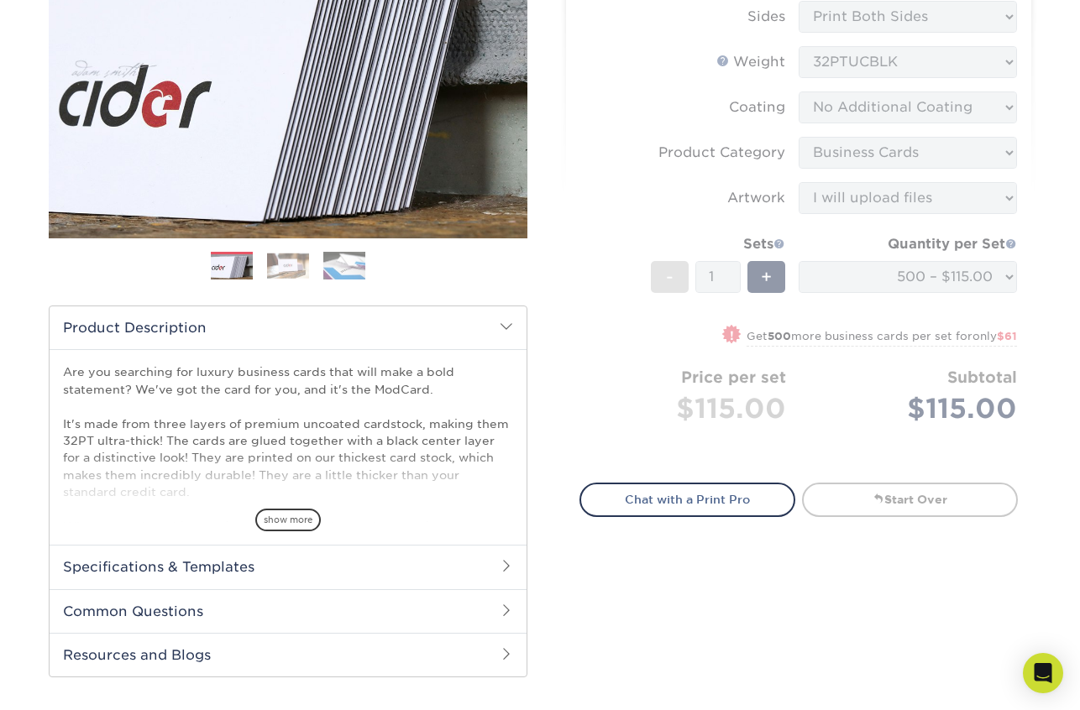
scroll to position [258, 0]
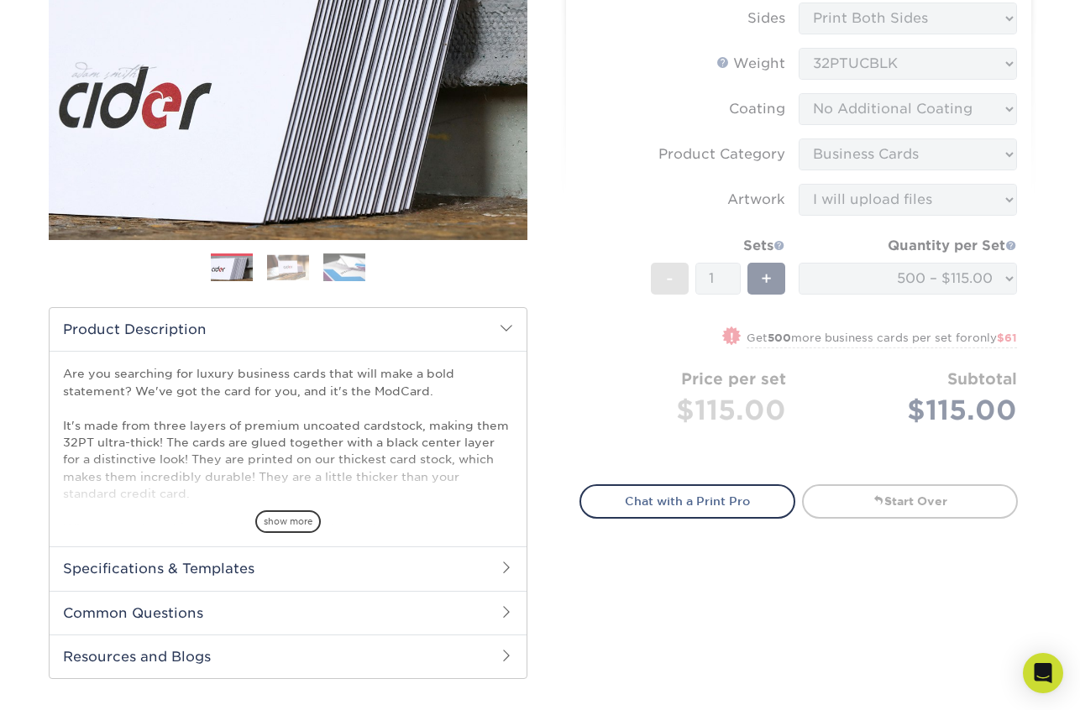
click at [526, 375] on div "Are you searching for luxury business cards that will make a bold statement? We…" at bounding box center [288, 449] width 477 height 196
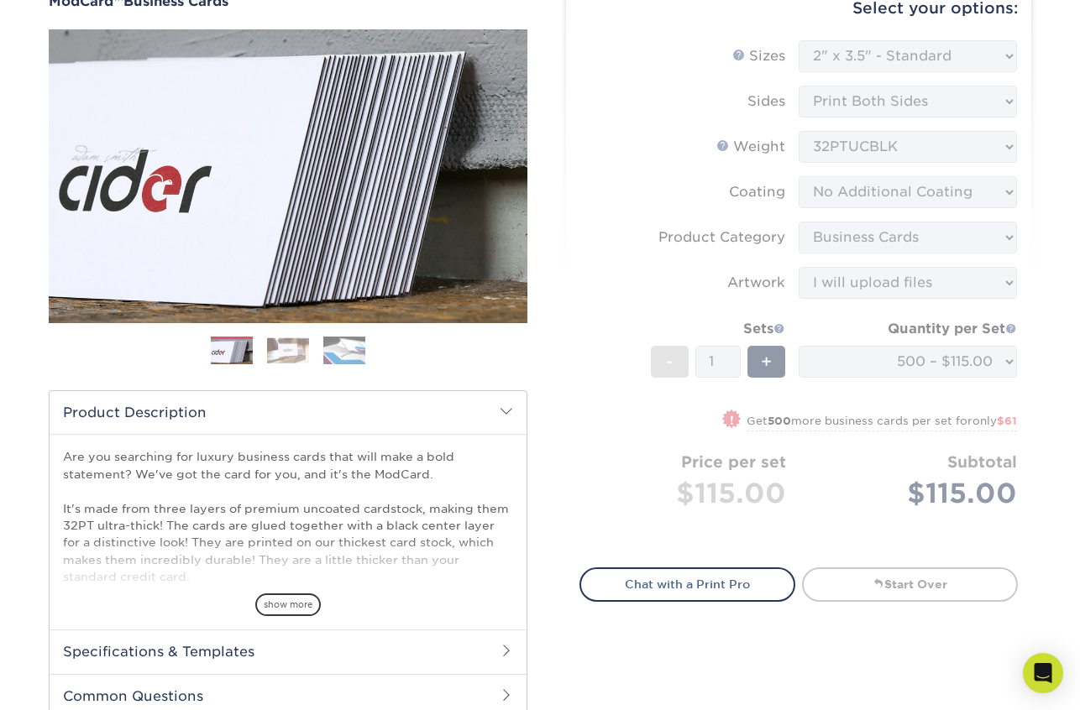
scroll to position [0, 0]
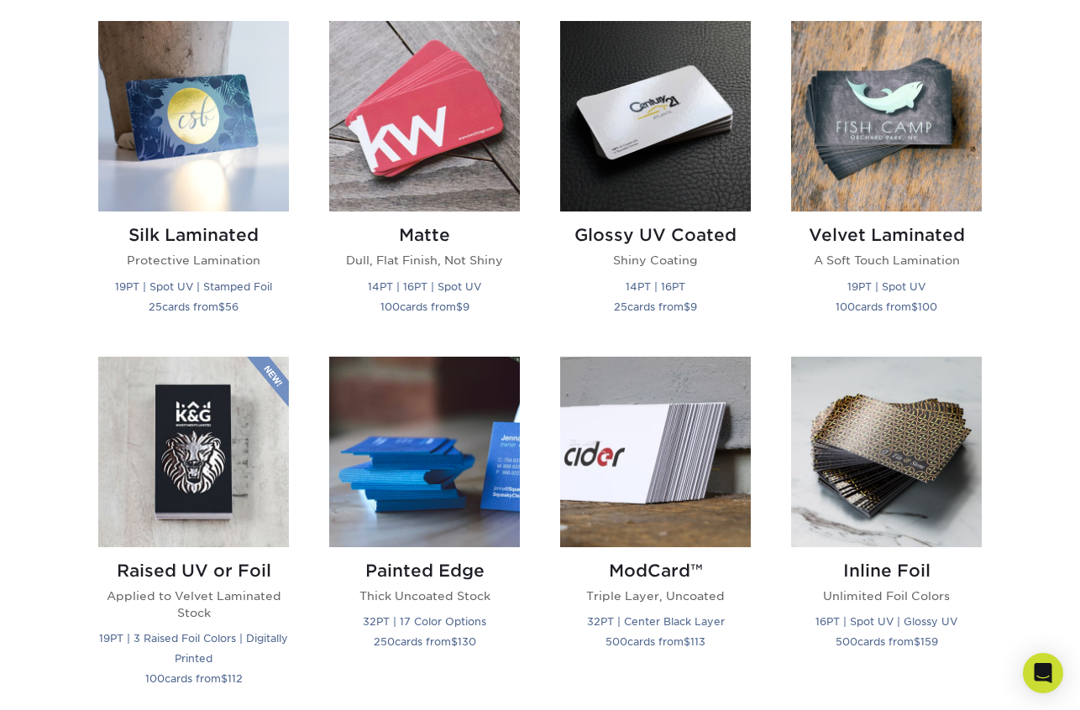
scroll to position [842, 0]
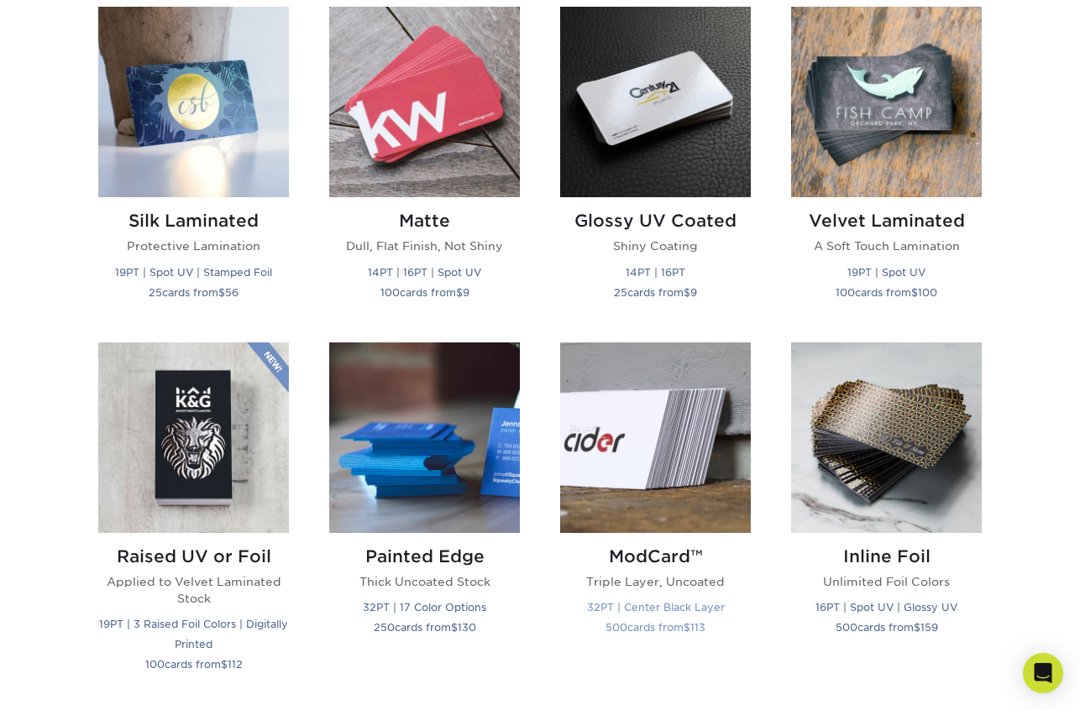
click at [634, 517] on img at bounding box center [655, 438] width 191 height 191
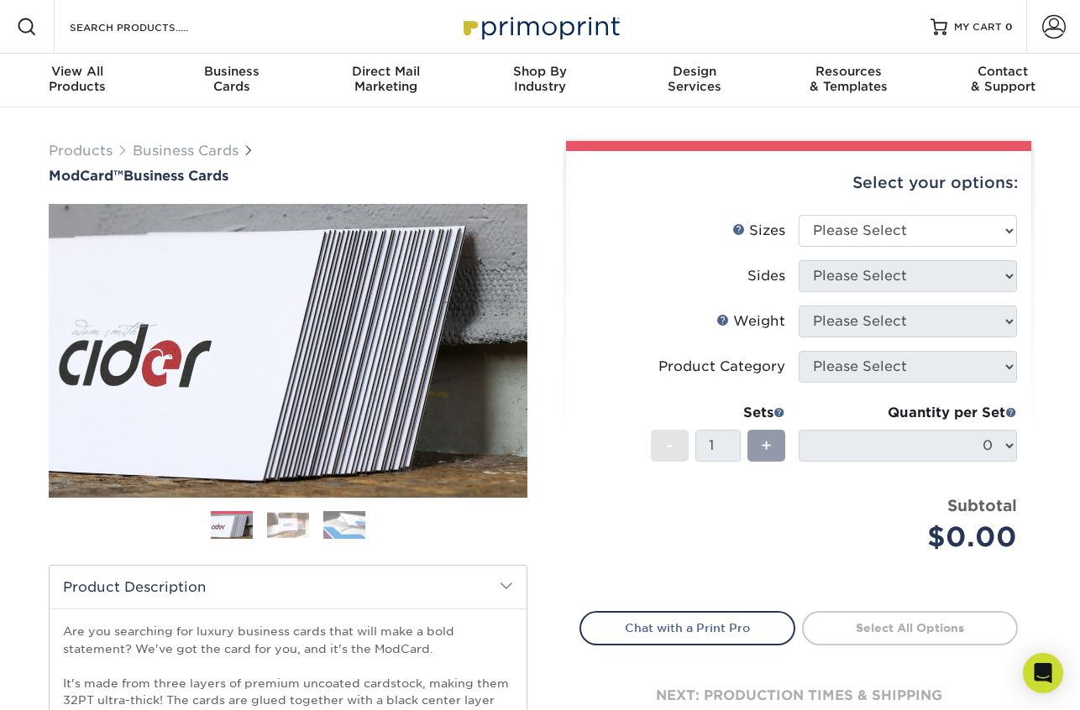
scroll to position [18, 0]
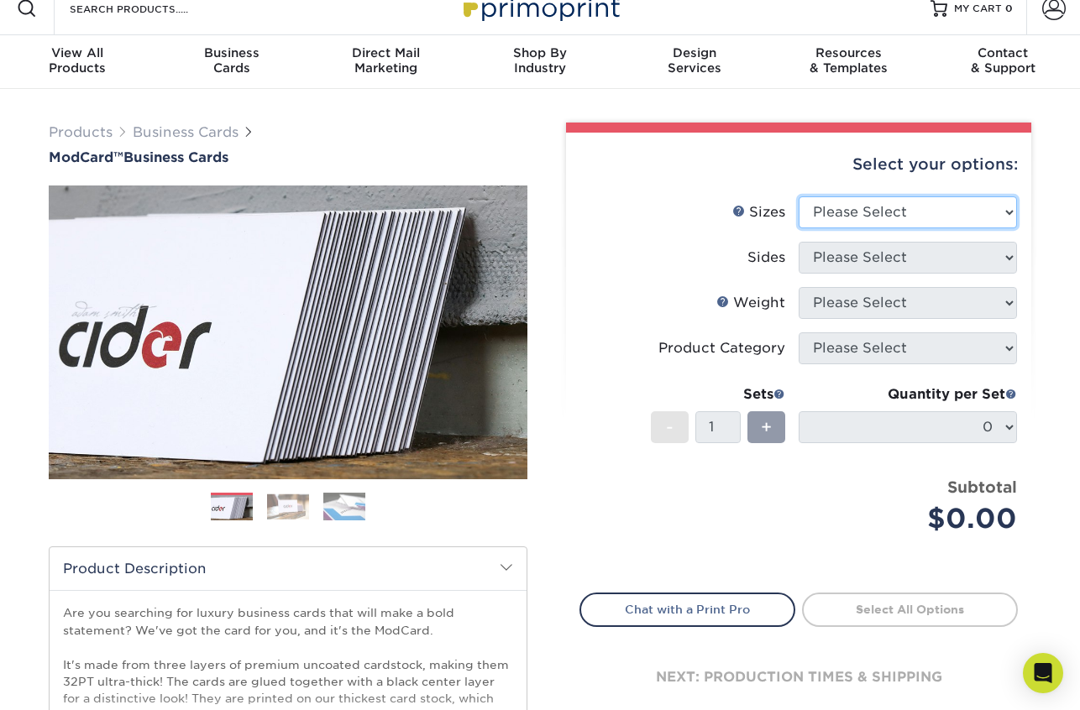
click at [922, 212] on select "Please Select 1.5" x 3.5" - Mini 1.75" x 3.5" - Mini 2" x 2" - Square 2" x 3" -…" at bounding box center [907, 212] width 218 height 32
select select "2.00x3.50"
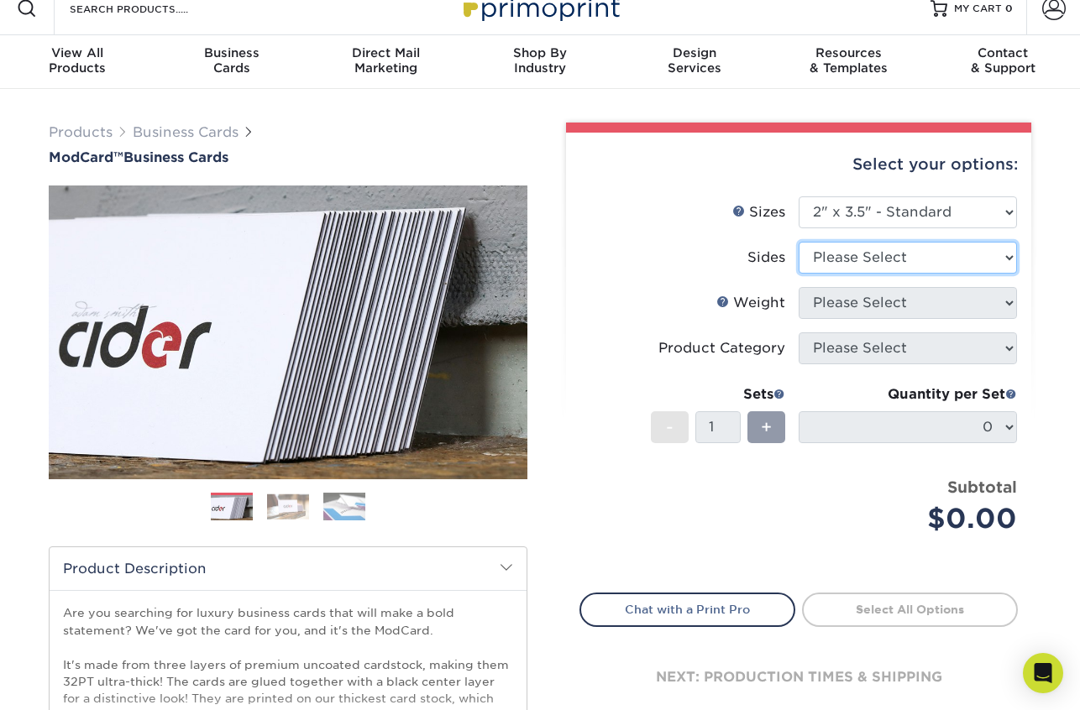
click at [885, 264] on select "Please Select Print Both Sides Print Front Only" at bounding box center [907, 258] width 218 height 32
select select "13abbda7-1d64-4f25-8bb2-c179b224825d"
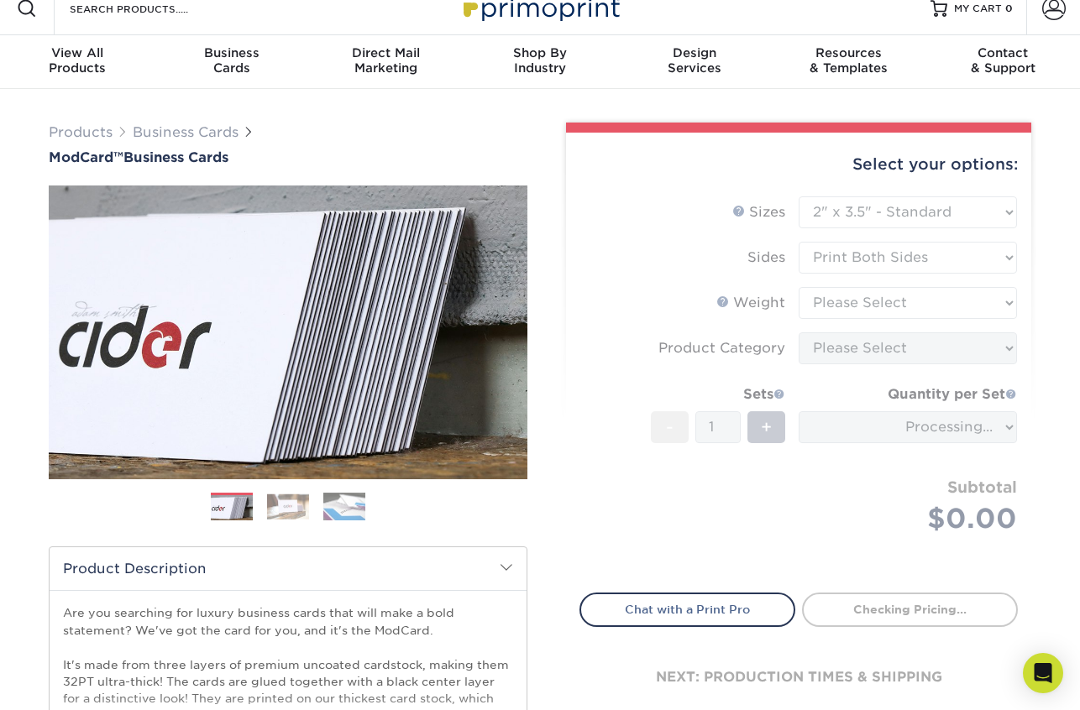
click at [885, 299] on form "Sizes Help Sizes Please Select 1.5" x 3.5" - Mini 1.75" x 3.5" - Mini 2" x 2" -…" at bounding box center [798, 384] width 438 height 377
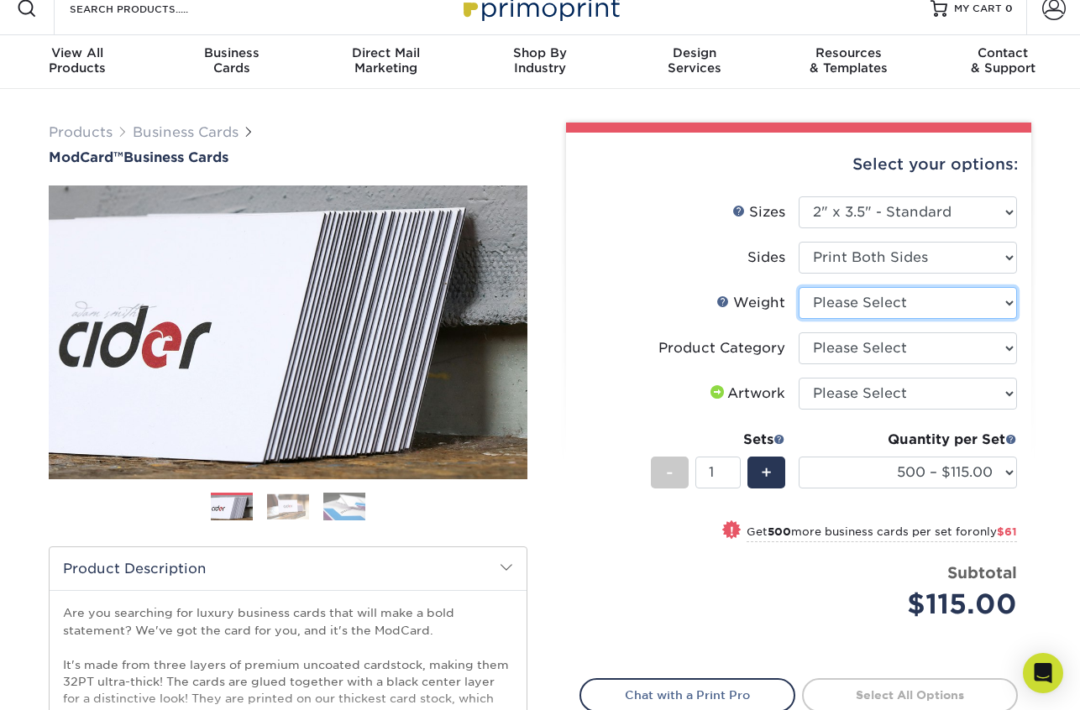
click at [885, 306] on select "Please Select 32PTUCBLK" at bounding box center [907, 303] width 218 height 32
select select "32PTUCBLK"
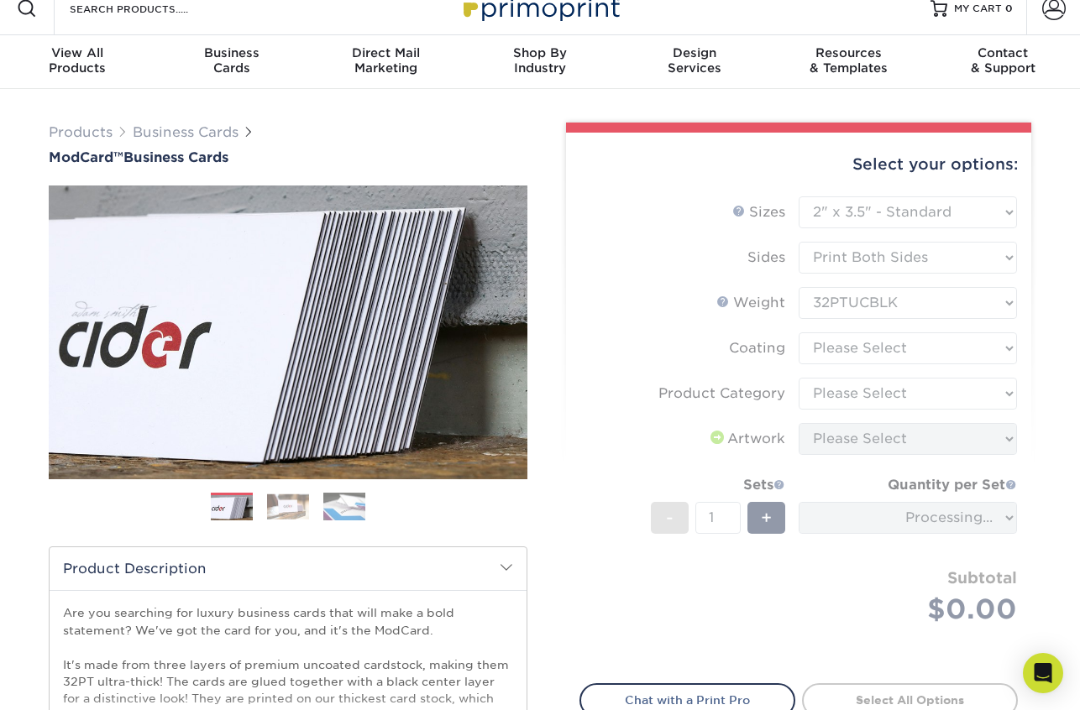
click at [882, 345] on form "Sizes Help Sizes Please Select 1.5" x 3.5" - Mini 1.75" x 3.5" - Mini 2" x 2" -…" at bounding box center [798, 430] width 438 height 468
click at [882, 355] on form "Sizes Help Sizes Please Select 1.5" x 3.5" - Mini 1.75" x 3.5" - Mini 2" x 2" -…" at bounding box center [798, 430] width 438 height 468
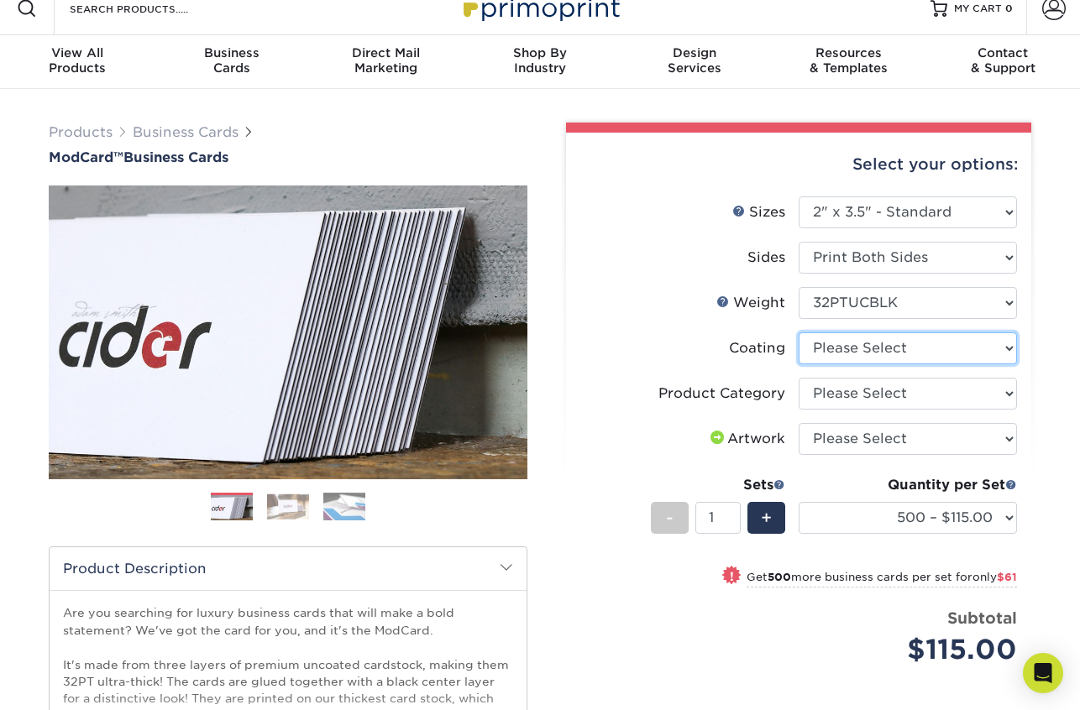
click at [879, 347] on select at bounding box center [907, 348] width 218 height 32
select select "3e7618de-abca-4bda-9f97-8b9129e913d8"
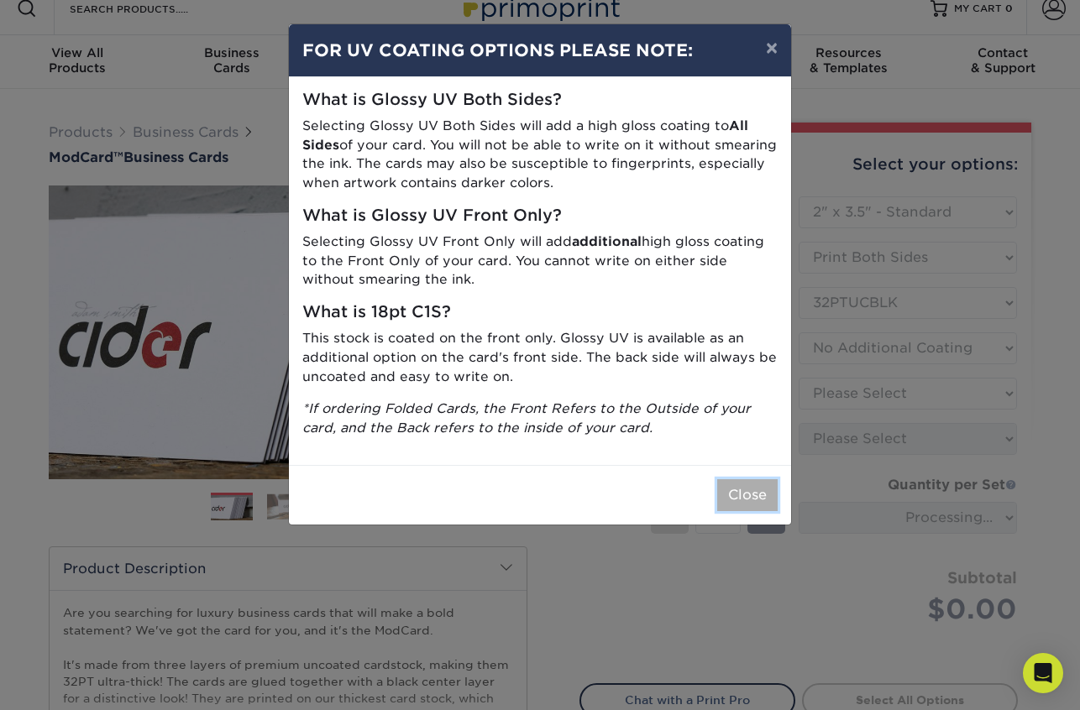
click at [741, 500] on button "Close" at bounding box center [747, 495] width 60 height 32
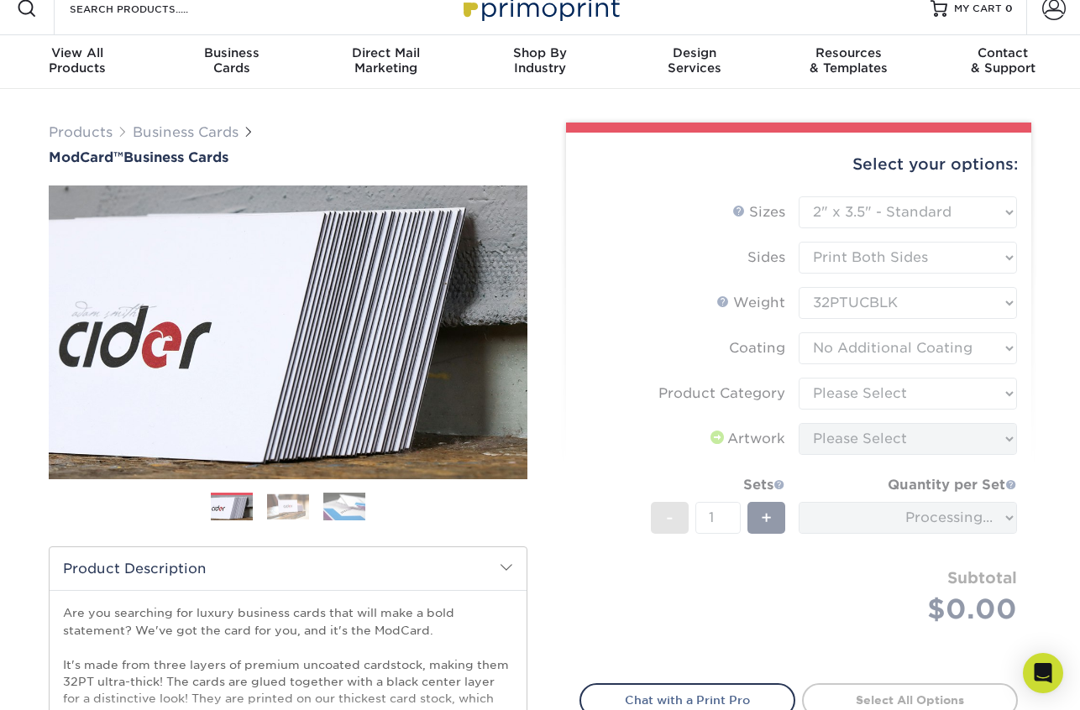
click at [845, 399] on form "Sizes Help Sizes Please Select 1.5" x 3.5" - Mini 1.75" x 3.5" - Mini 2" x 2" -…" at bounding box center [798, 430] width 438 height 468
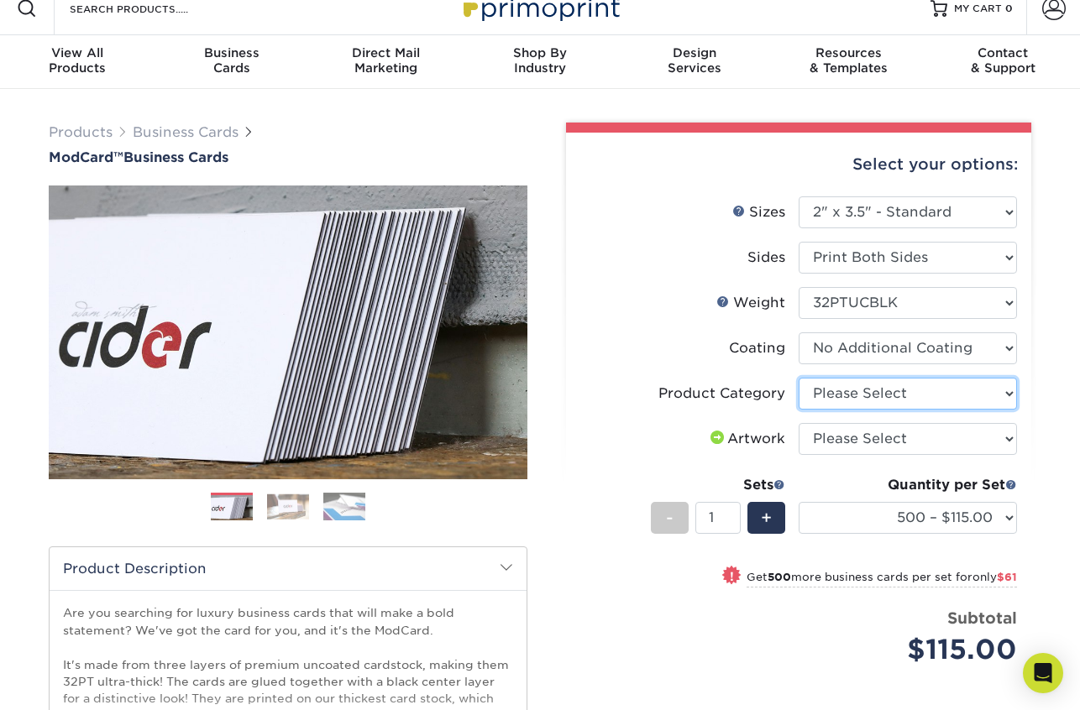
click at [845, 397] on select "Please Select Business Cards" at bounding box center [907, 394] width 218 height 32
select select "3b5148f1-0588-4f88-a218-97bcfdce65c1"
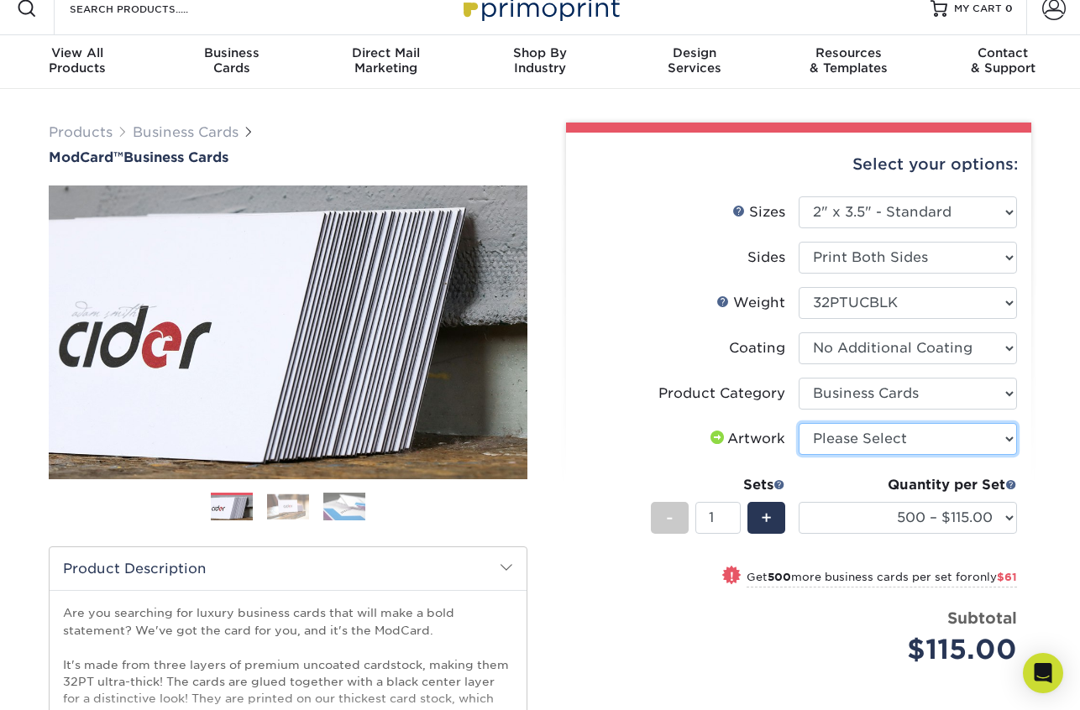
click at [855, 441] on select "Please Select I will upload files I need a design - $100" at bounding box center [907, 439] width 218 height 32
select select "upload"
click at [783, 507] on div "+" at bounding box center [766, 518] width 38 height 32
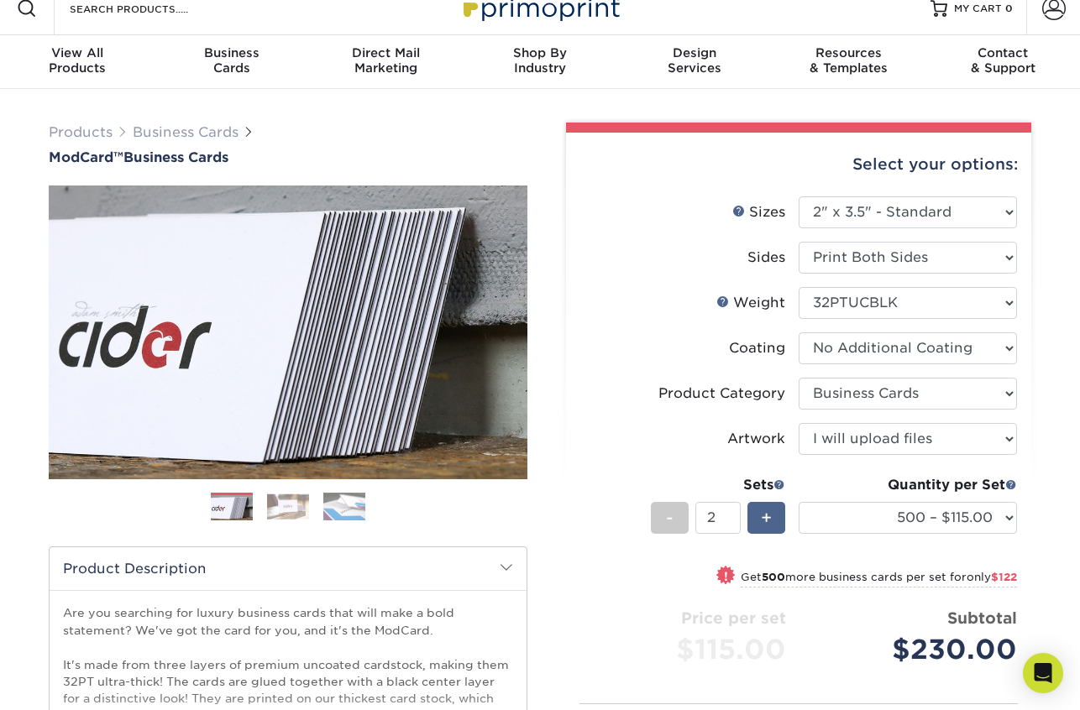
click at [783, 507] on div "+" at bounding box center [766, 518] width 38 height 32
type input "4"
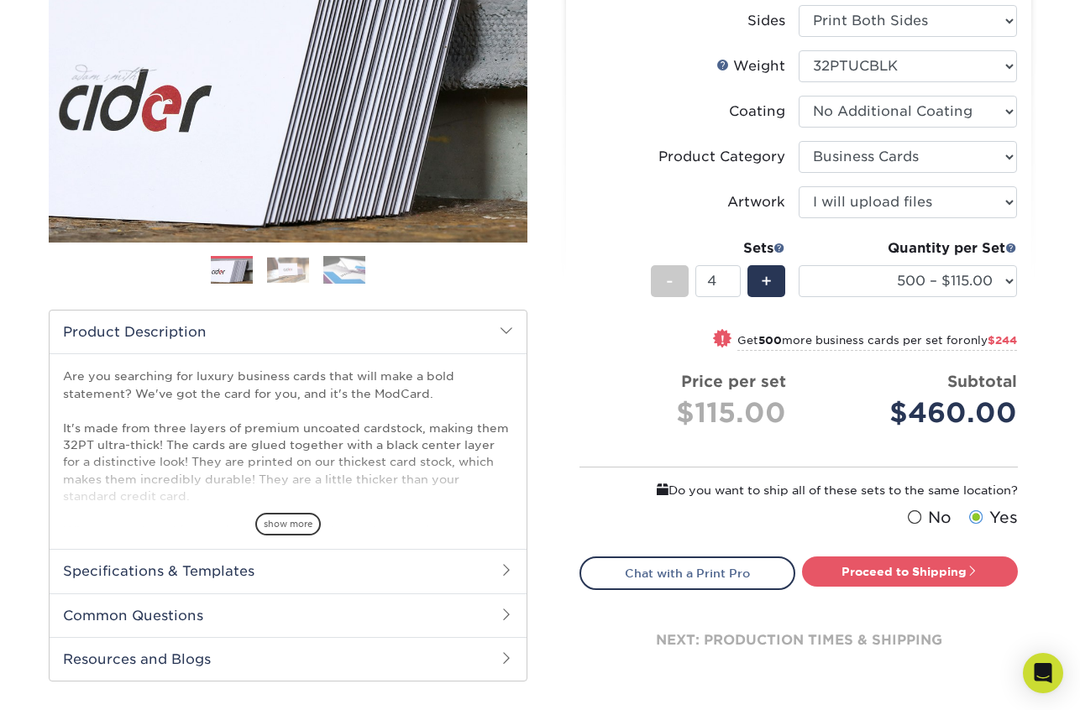
scroll to position [261, 0]
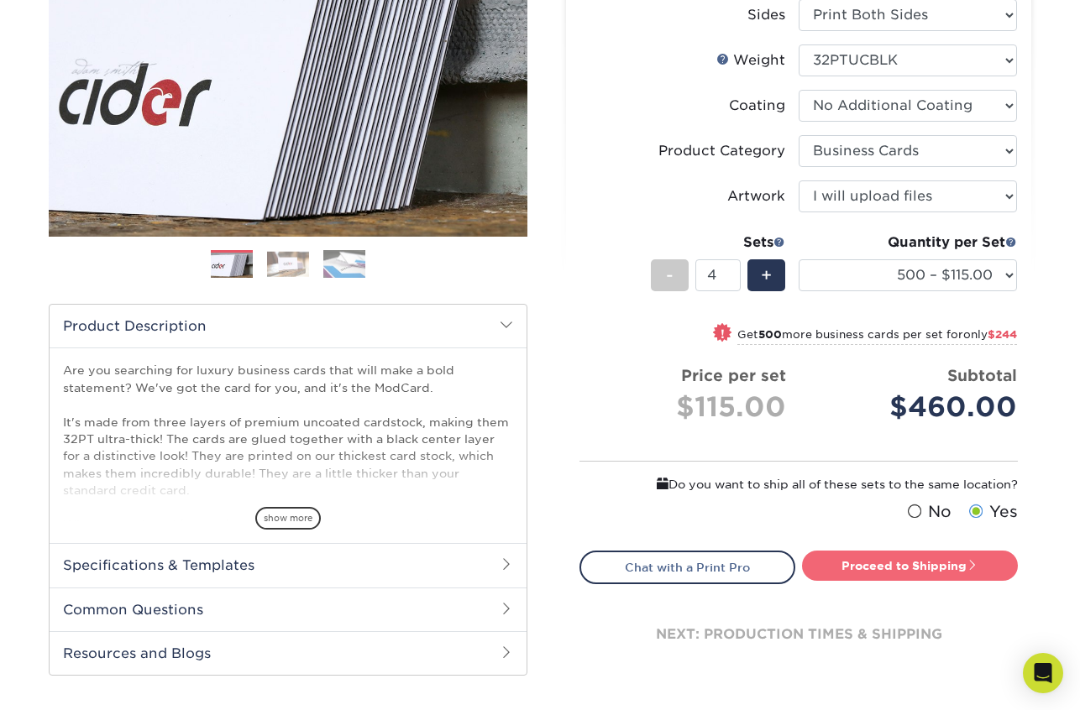
click at [872, 568] on link "Proceed to Shipping" at bounding box center [910, 566] width 216 height 30
type input "Set 1"
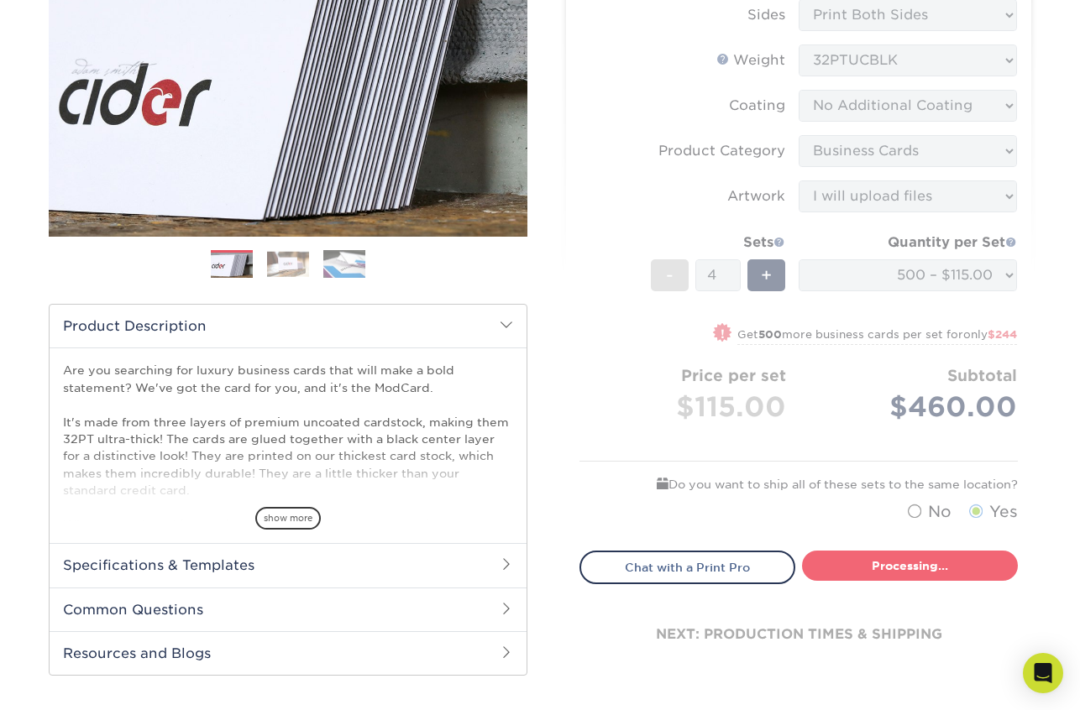
select select "5f593cd4-e965-446d-a983-0d73bfd06503"
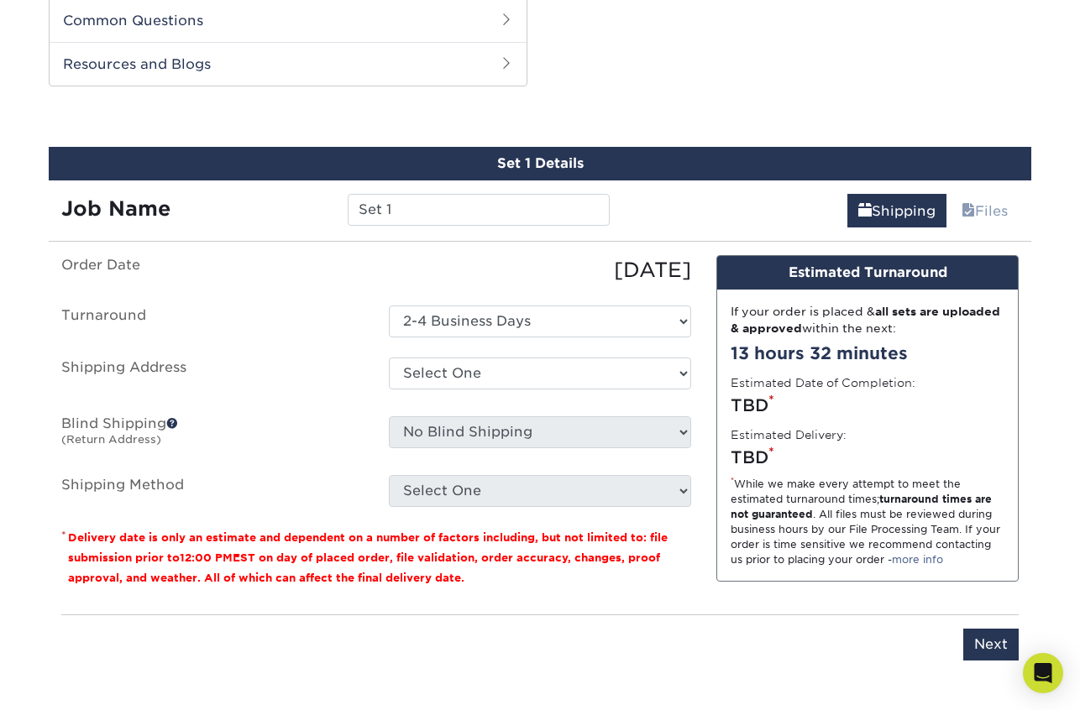
scroll to position [856, 0]
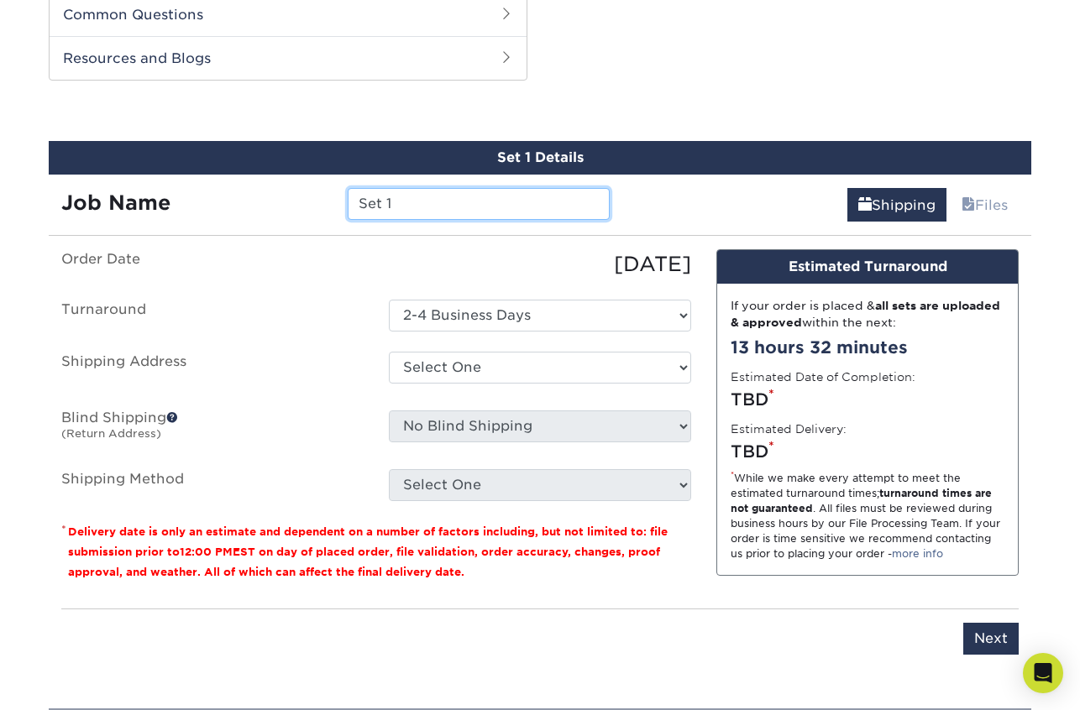
click at [463, 202] on input "Set 1" at bounding box center [478, 204] width 261 height 32
click at [500, 244] on div "Set 1 Details Job Name Set 1 Shipping Files You've choosen mailing services! If…" at bounding box center [540, 408] width 982 height 534
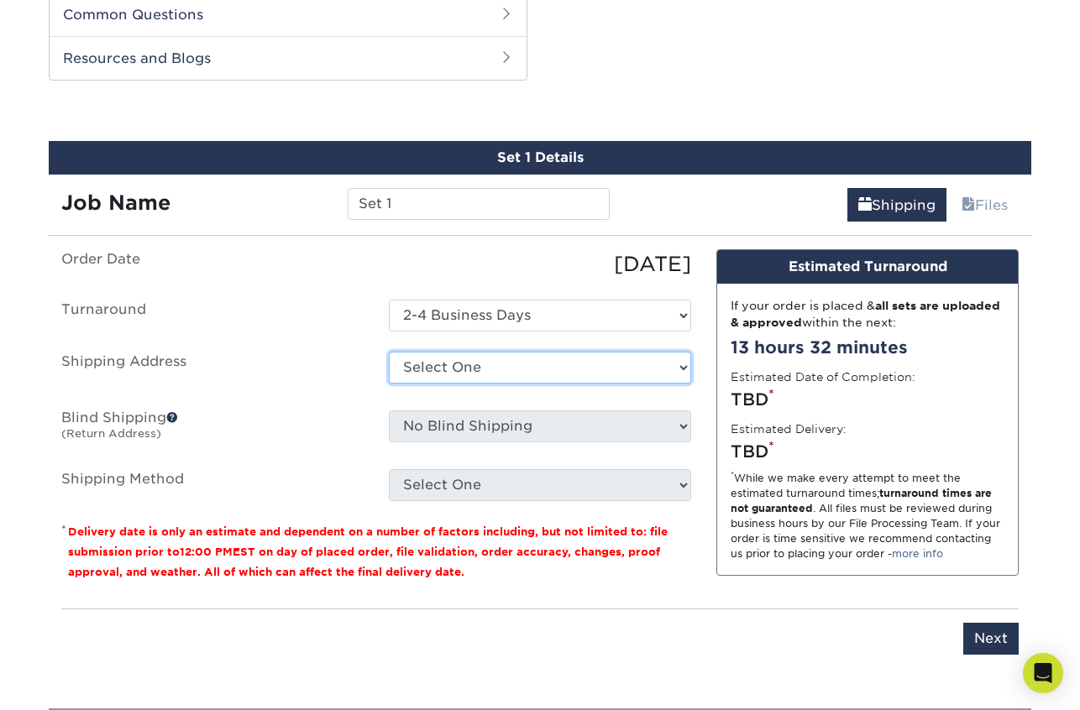
click at [500, 360] on select "Select One [PERSON_NAME] Cards + Add New Address - Login" at bounding box center [540, 368] width 302 height 32
select select "285096"
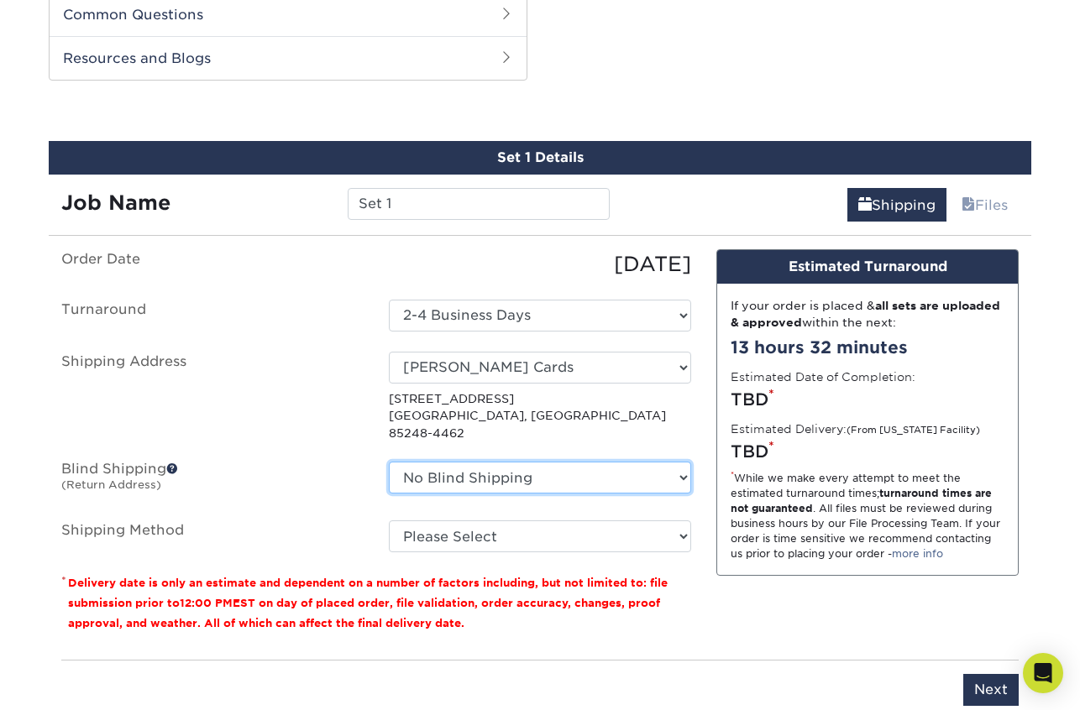
click at [497, 463] on select "No Blind Shipping [PERSON_NAME] Cards + Add New Address" at bounding box center [540, 478] width 302 height 32
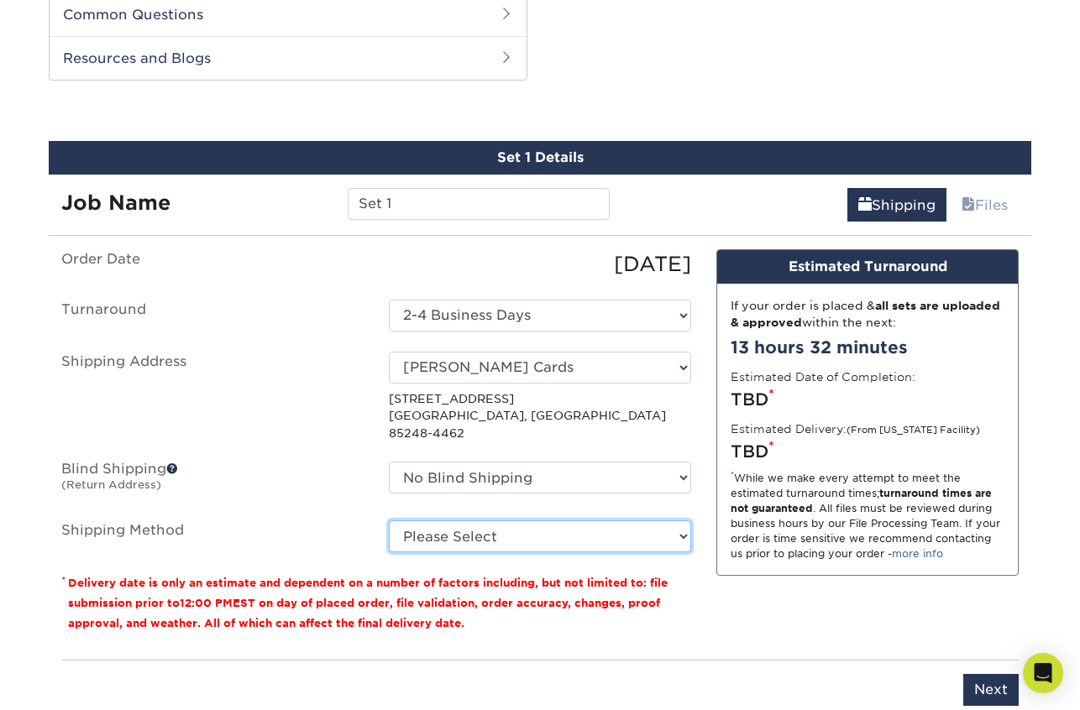
click at [478, 521] on select "Please Select Ground Shipping (+$22.10) 3 Day Shipping Service (+$30.50) 2 Day …" at bounding box center [540, 537] width 302 height 32
click at [476, 525] on select "Please Select Ground Shipping (+$22.10) 3 Day Shipping Service (+$30.50) 2 Day …" at bounding box center [540, 537] width 302 height 32
click at [481, 527] on select "Please Select Ground Shipping (+$22.10) 3 Day Shipping Service (+$30.50) 2 Day …" at bounding box center [540, 537] width 302 height 32
click at [479, 523] on select "Please Select Ground Shipping (+$22.10) 3 Day Shipping Service (+$30.50) 2 Day …" at bounding box center [540, 537] width 302 height 32
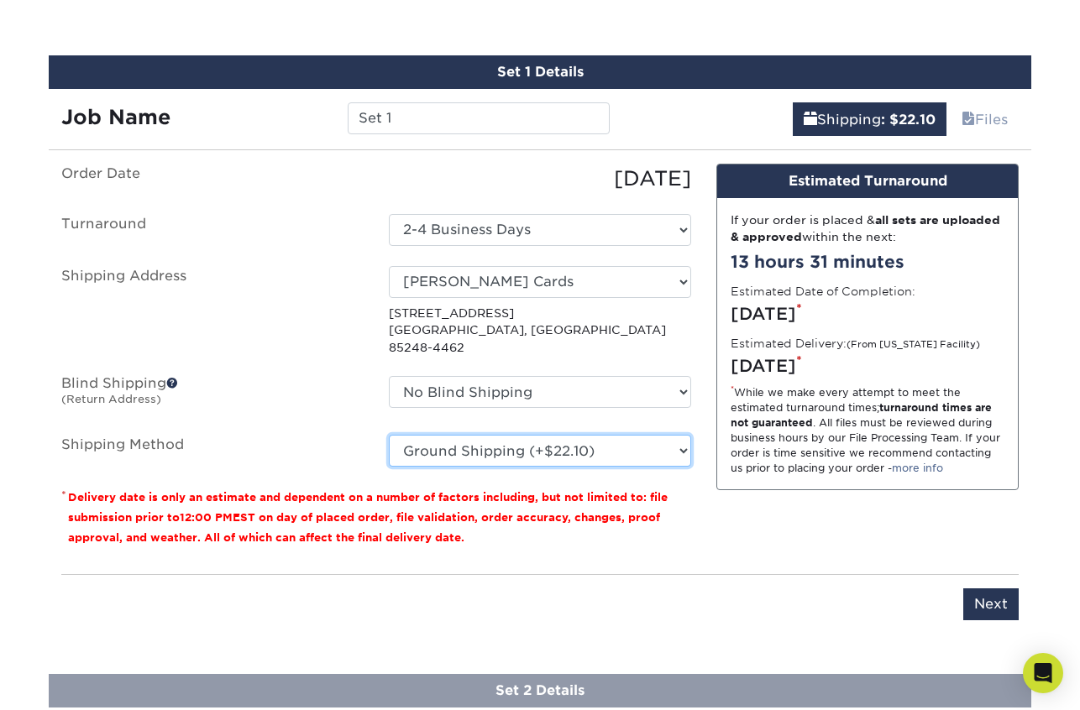
scroll to position [934, 0]
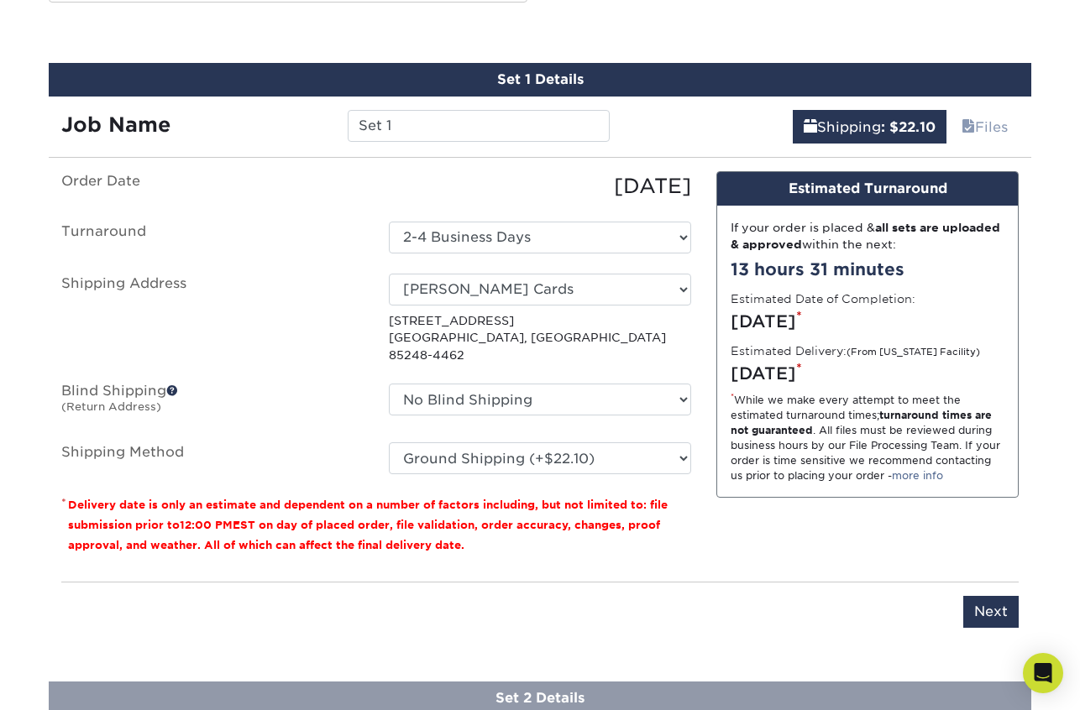
click at [578, 253] on ul "Order Date [DATE] [GEOGRAPHIC_DATA] Select One 2-4 Business Days Shipping Addre…" at bounding box center [376, 322] width 630 height 303
click at [578, 240] on select "Select One 2-4 Business Days" at bounding box center [540, 238] width 302 height 32
click at [590, 449] on select "Please Select Ground Shipping (+$22.10) 3 Day Shipping Service (+$30.50) 2 Day …" at bounding box center [540, 458] width 302 height 32
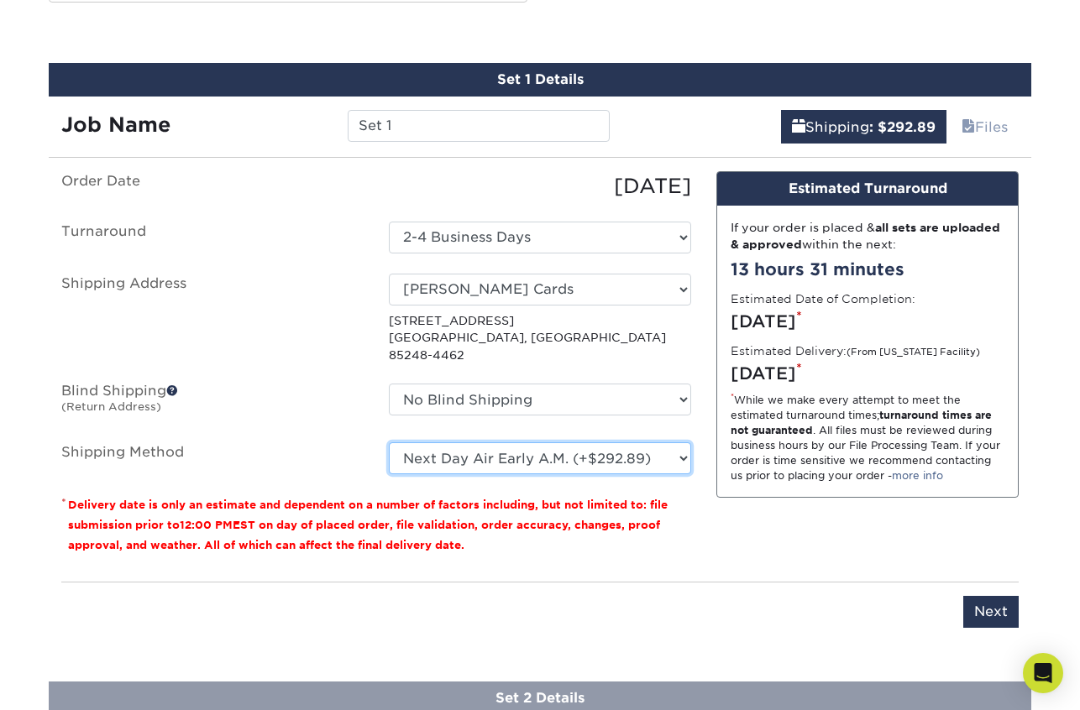
click at [599, 448] on select "Please Select Ground Shipping (+$22.10) 3 Day Shipping Service (+$30.50) 2 Day …" at bounding box center [540, 458] width 302 height 32
select select "03"
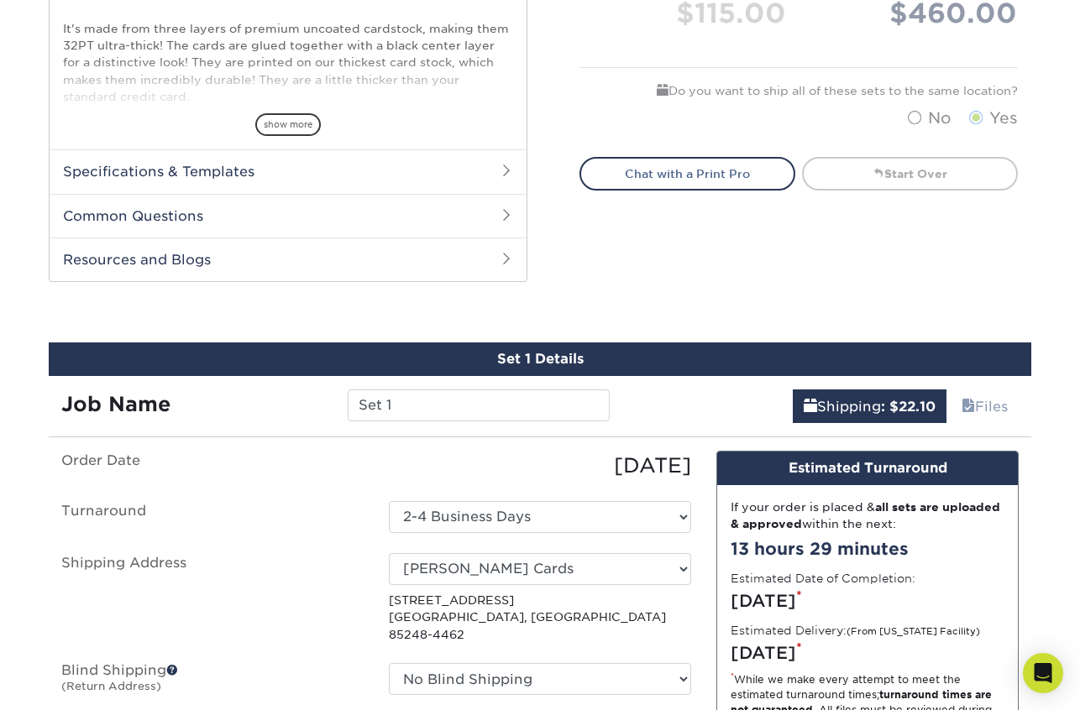
scroll to position [657, 0]
